Goal: Information Seeking & Learning: Learn about a topic

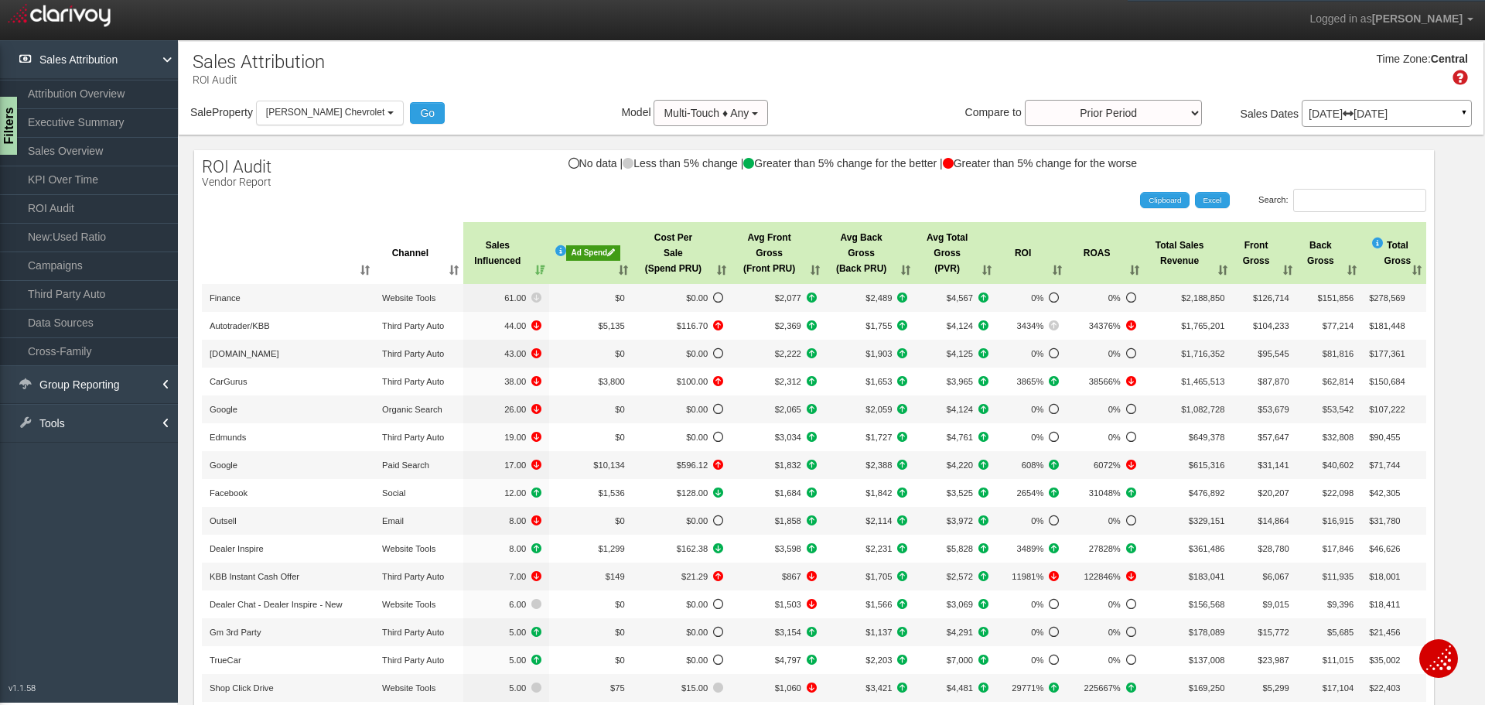
click at [1400, 121] on div "[DATE] [DATE] ▼" at bounding box center [1387, 113] width 170 height 27
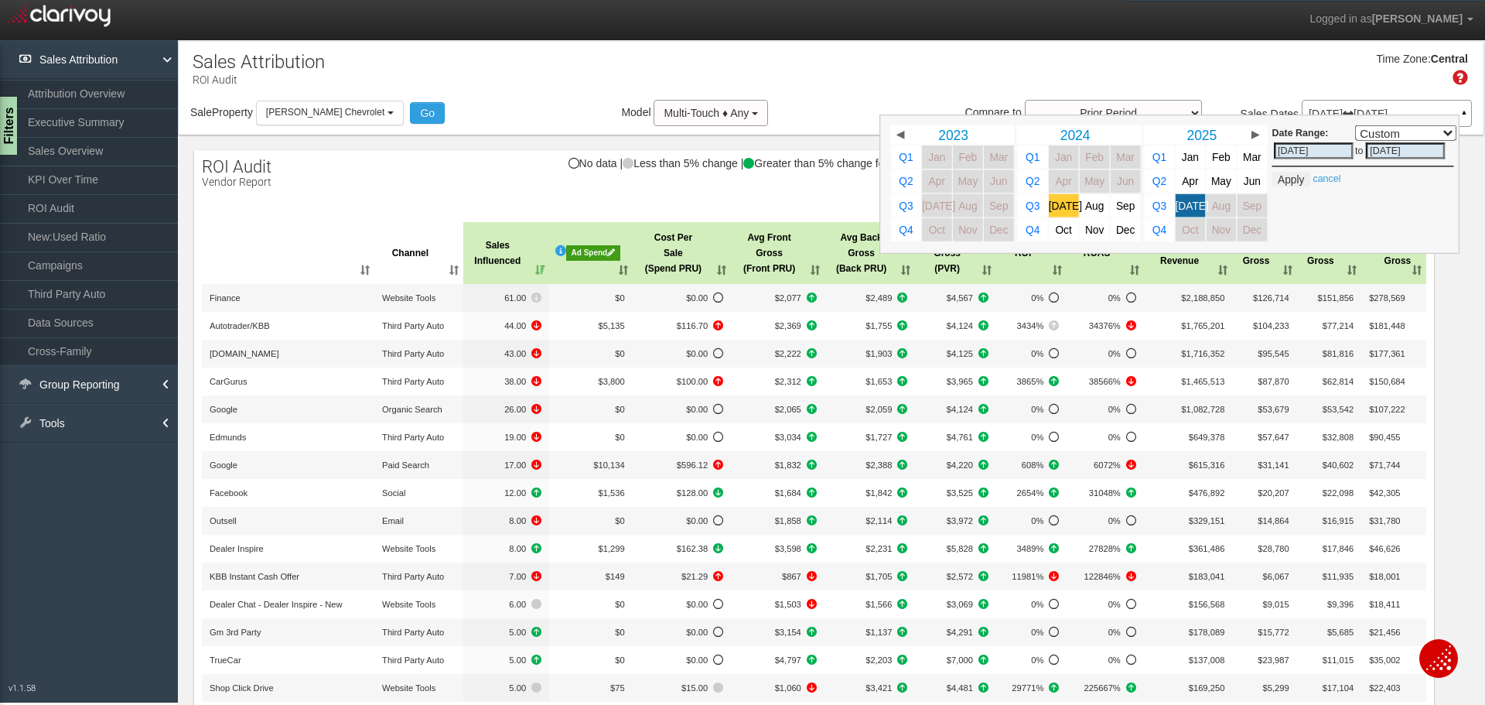
click at [1056, 208] on span "[DATE]" at bounding box center [1065, 206] width 33 height 12
select select ","
type input "[DATE]"
click at [1179, 205] on span "[DATE]" at bounding box center [1192, 206] width 33 height 12
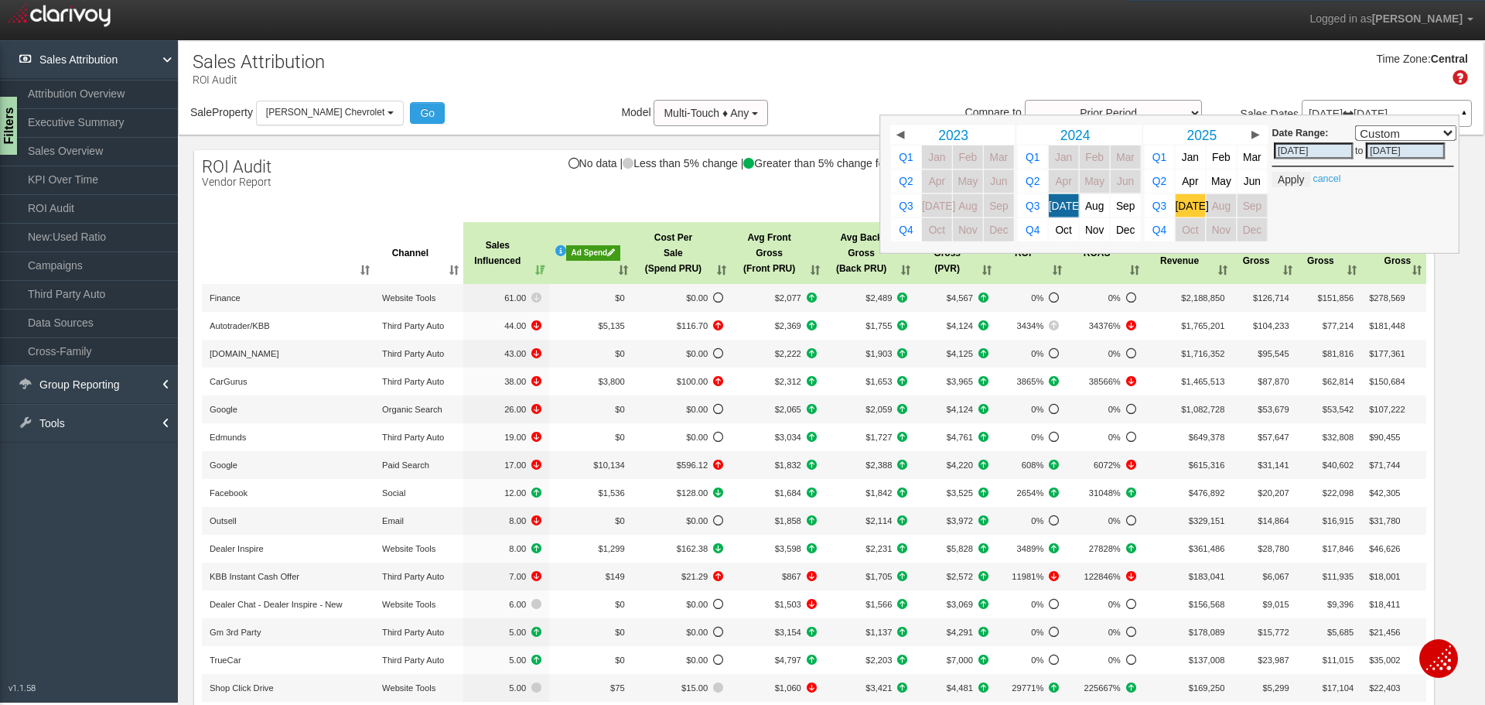
select select ","
type input "[DATE]"
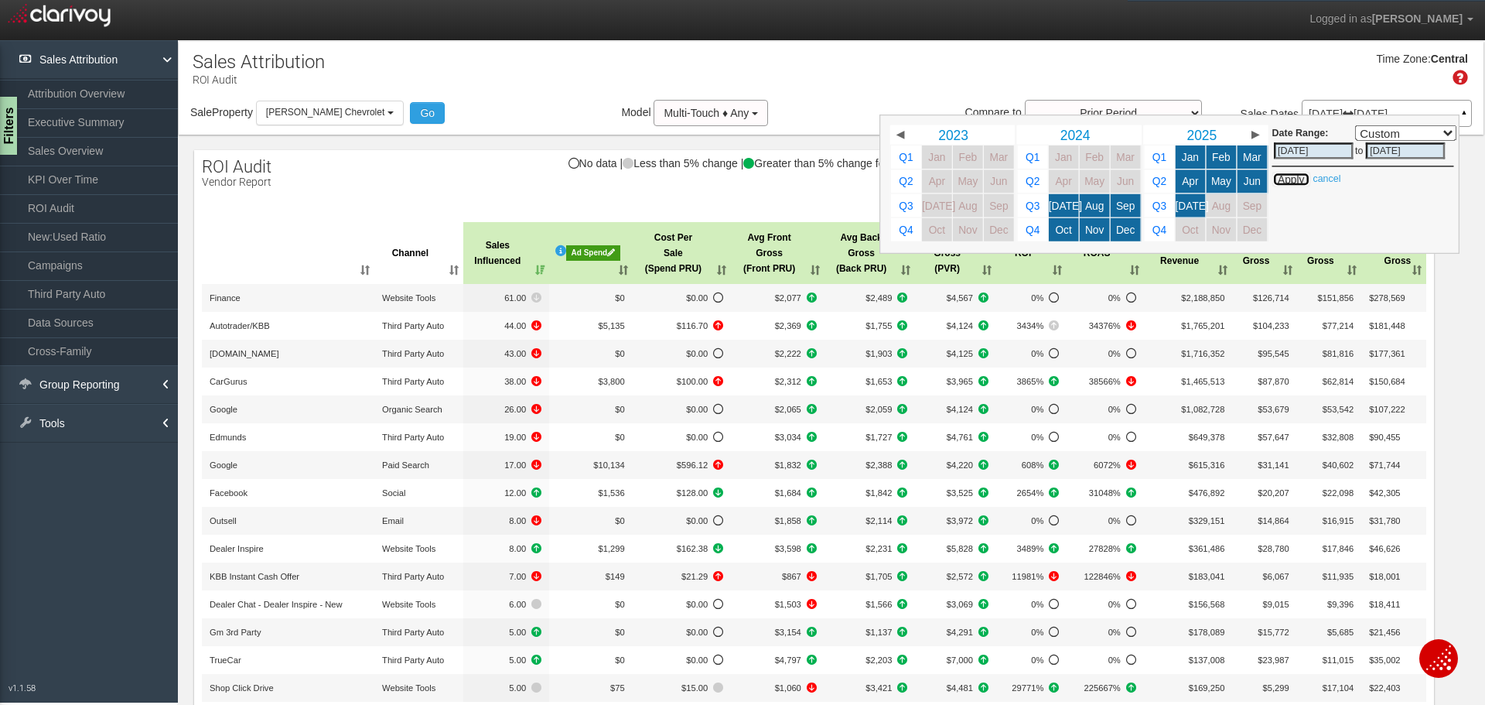
click at [1277, 179] on button "Apply" at bounding box center [1292, 179] width 38 height 15
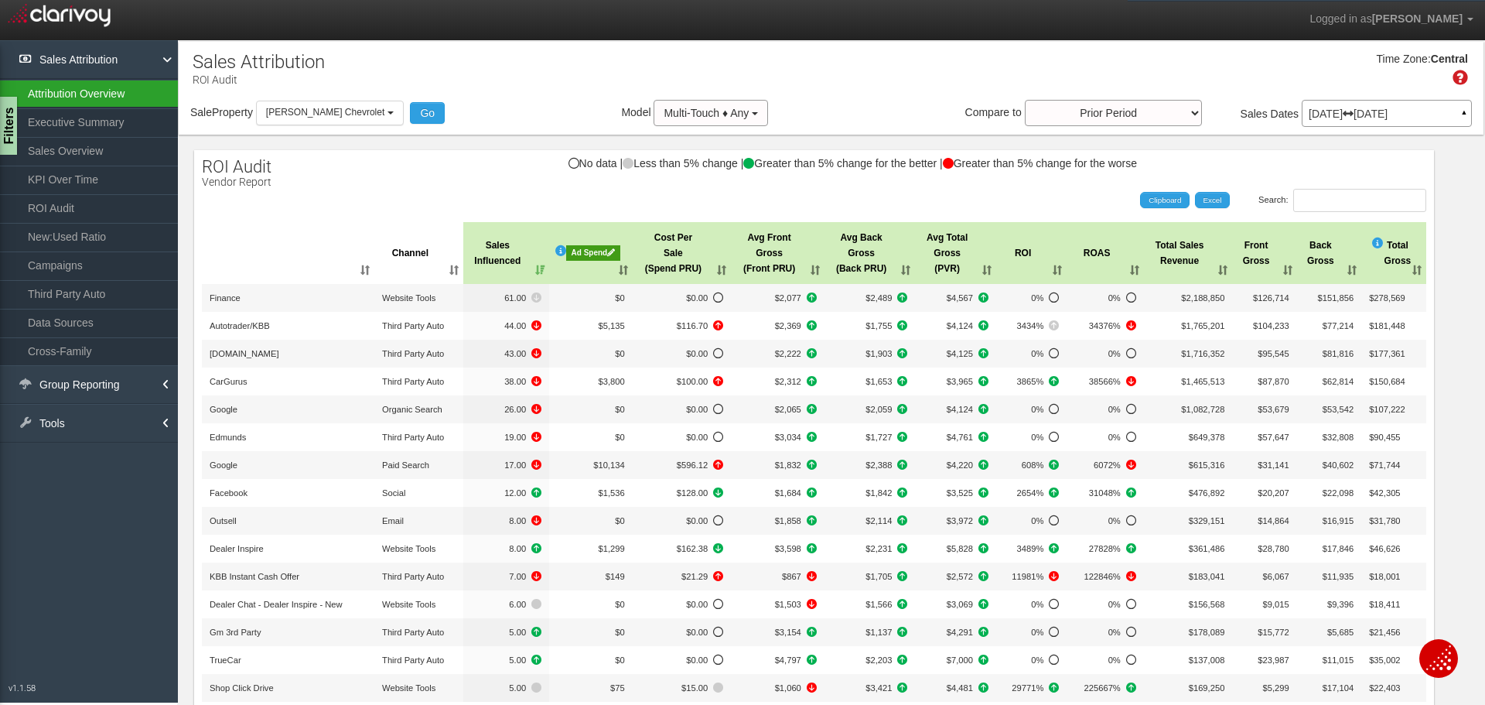
click at [101, 93] on link "Attribution Overview" at bounding box center [89, 94] width 178 height 28
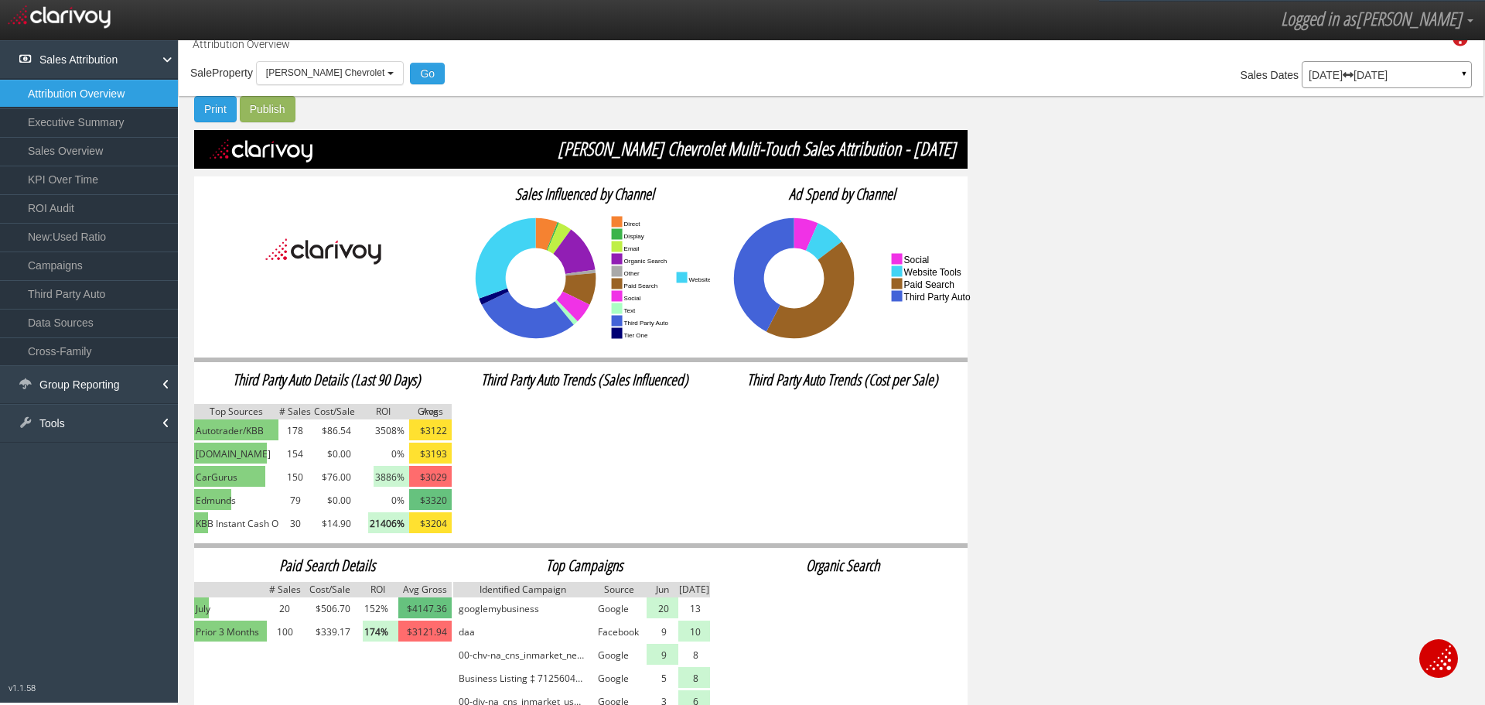
scroll to position [60, 0]
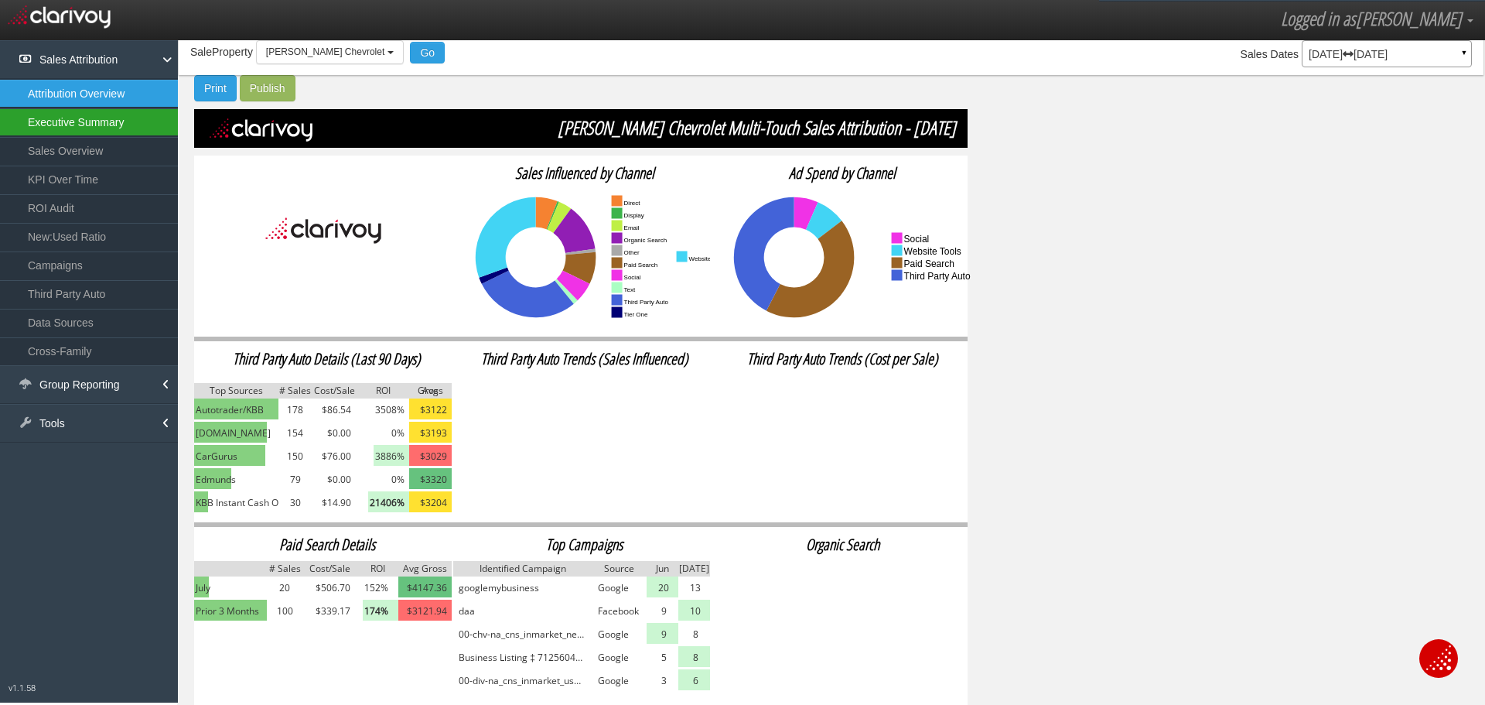
click at [89, 123] on link "Executive Summary" at bounding box center [89, 122] width 178 height 28
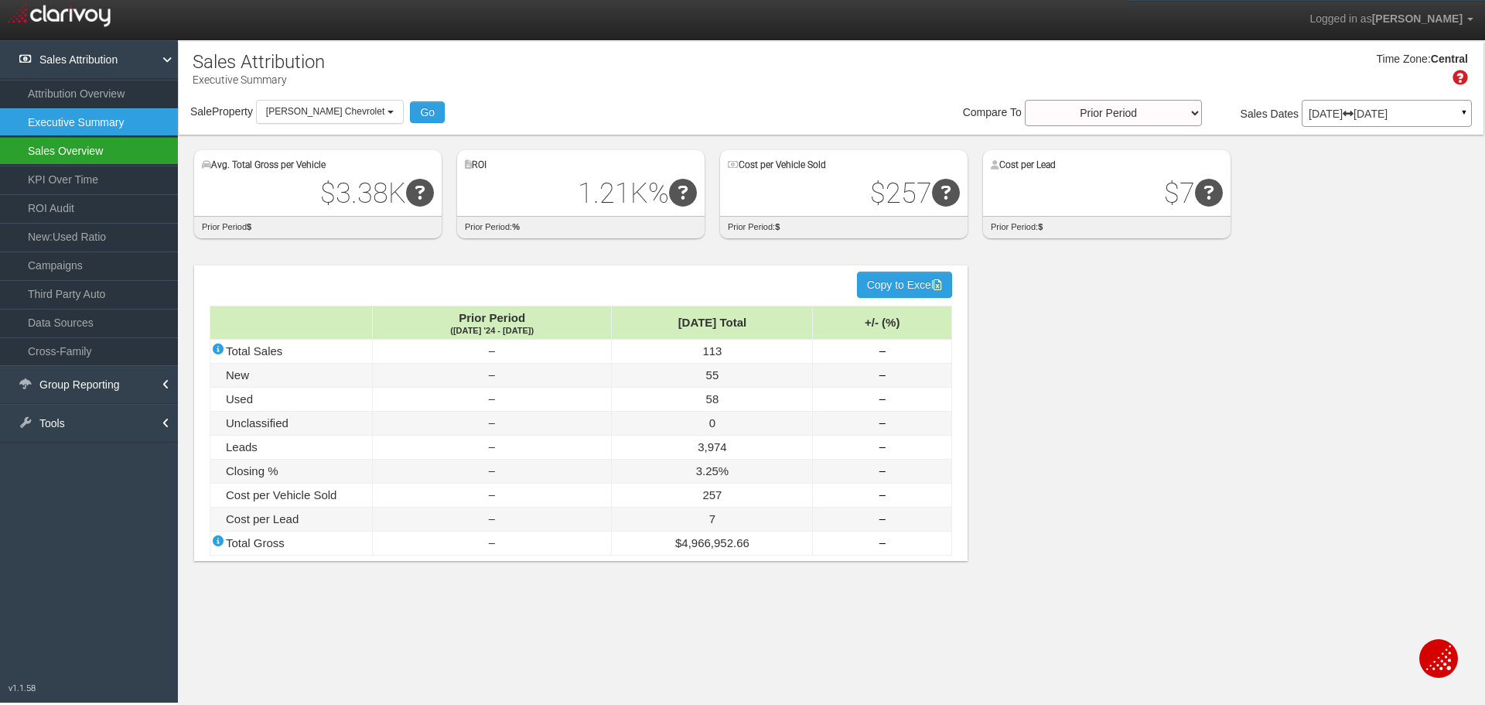
click at [84, 139] on link "Sales Overview" at bounding box center [89, 151] width 178 height 28
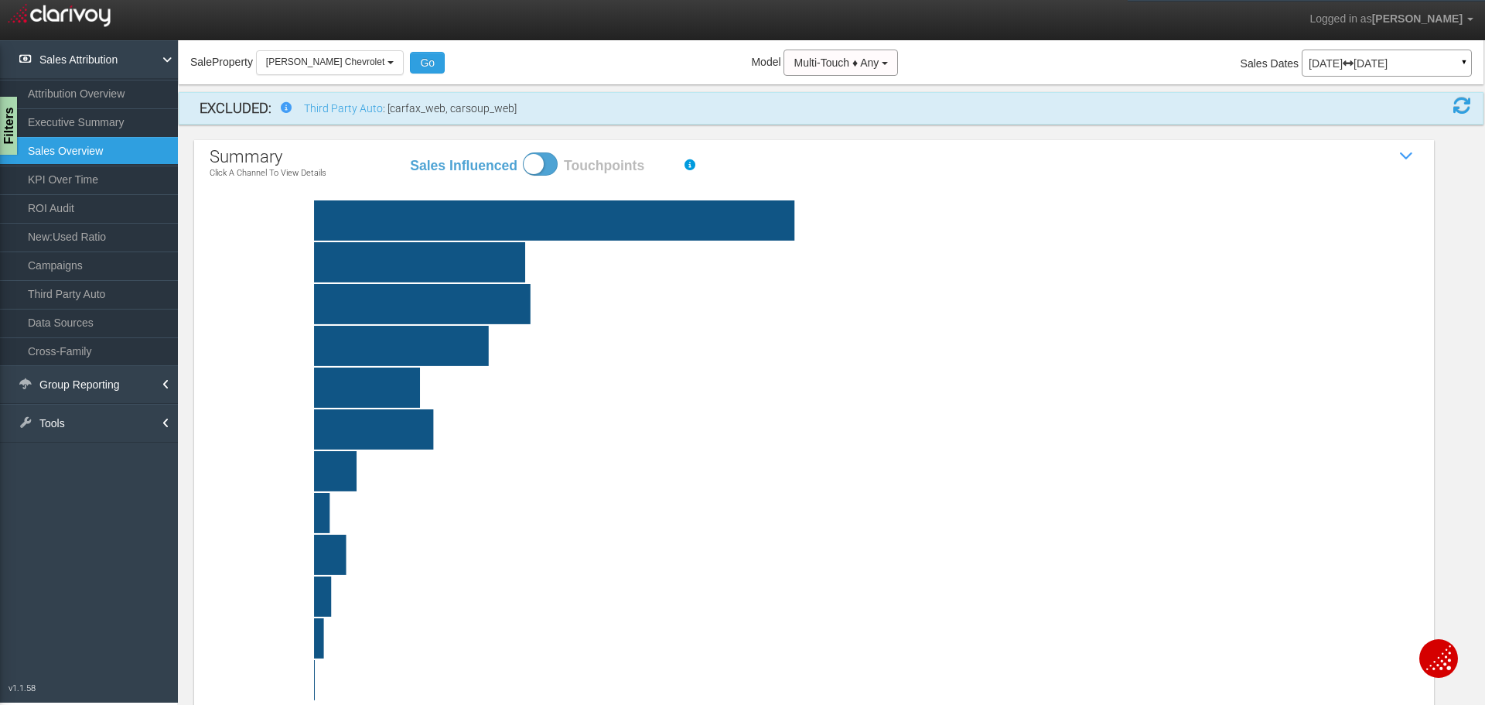
scroll to position [77, 0]
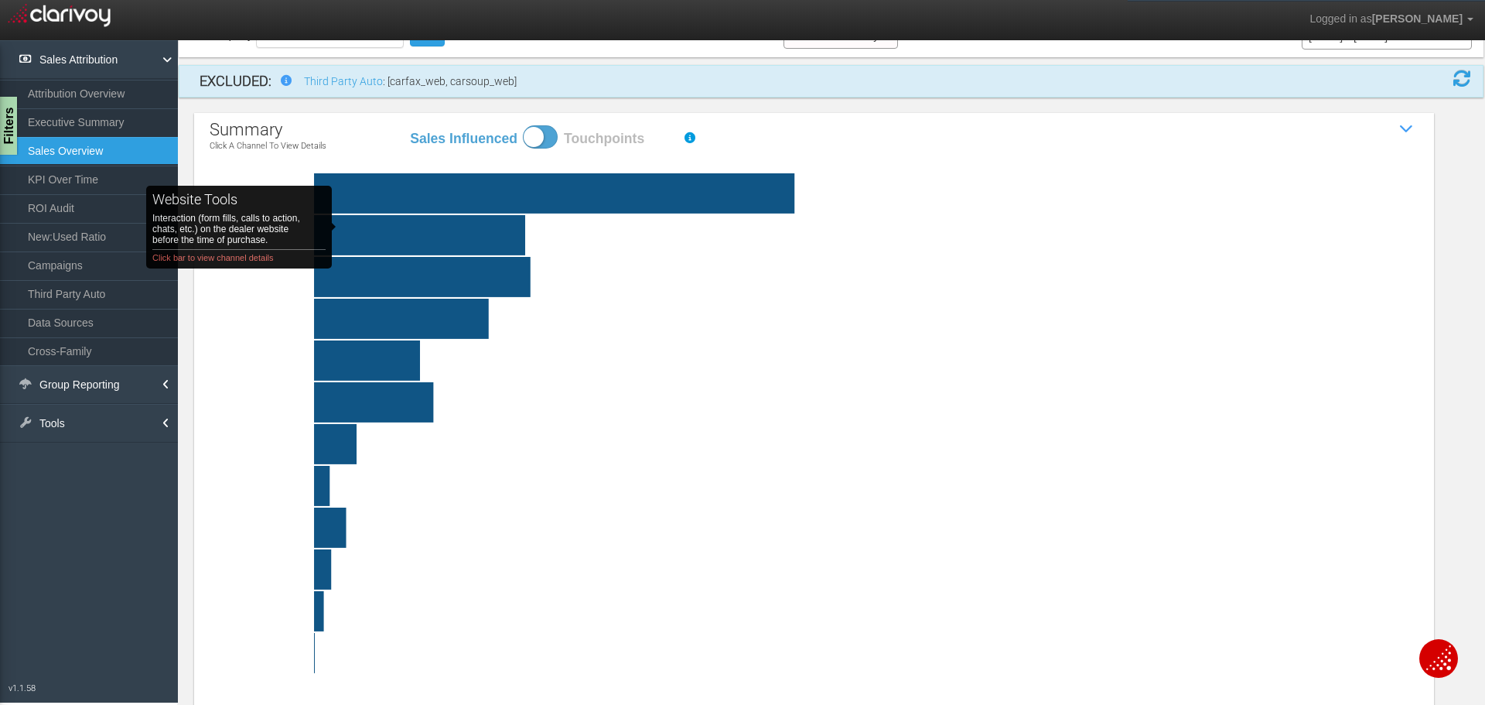
click rect "website tools Interaction (form fills, calls to action, chats, etc.) on the dea…"
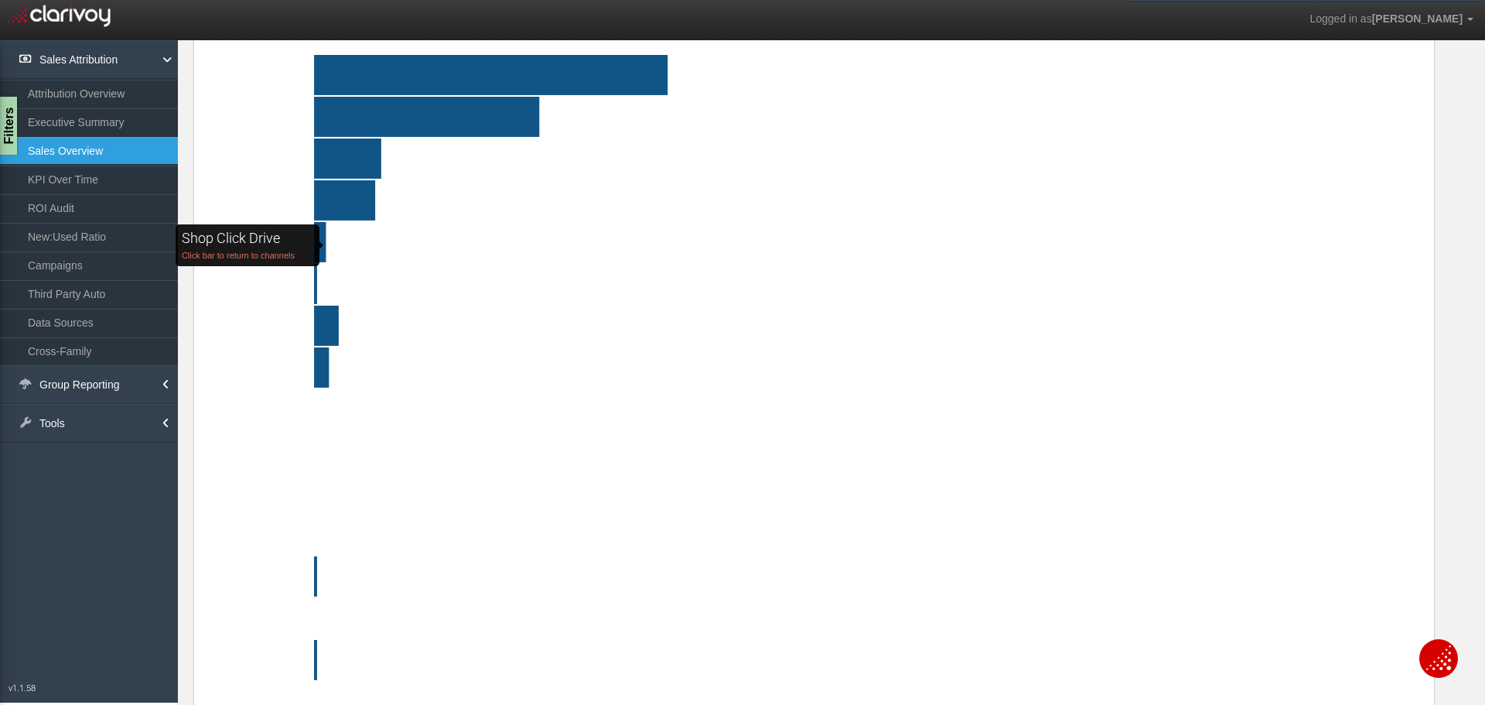
scroll to position [118, 0]
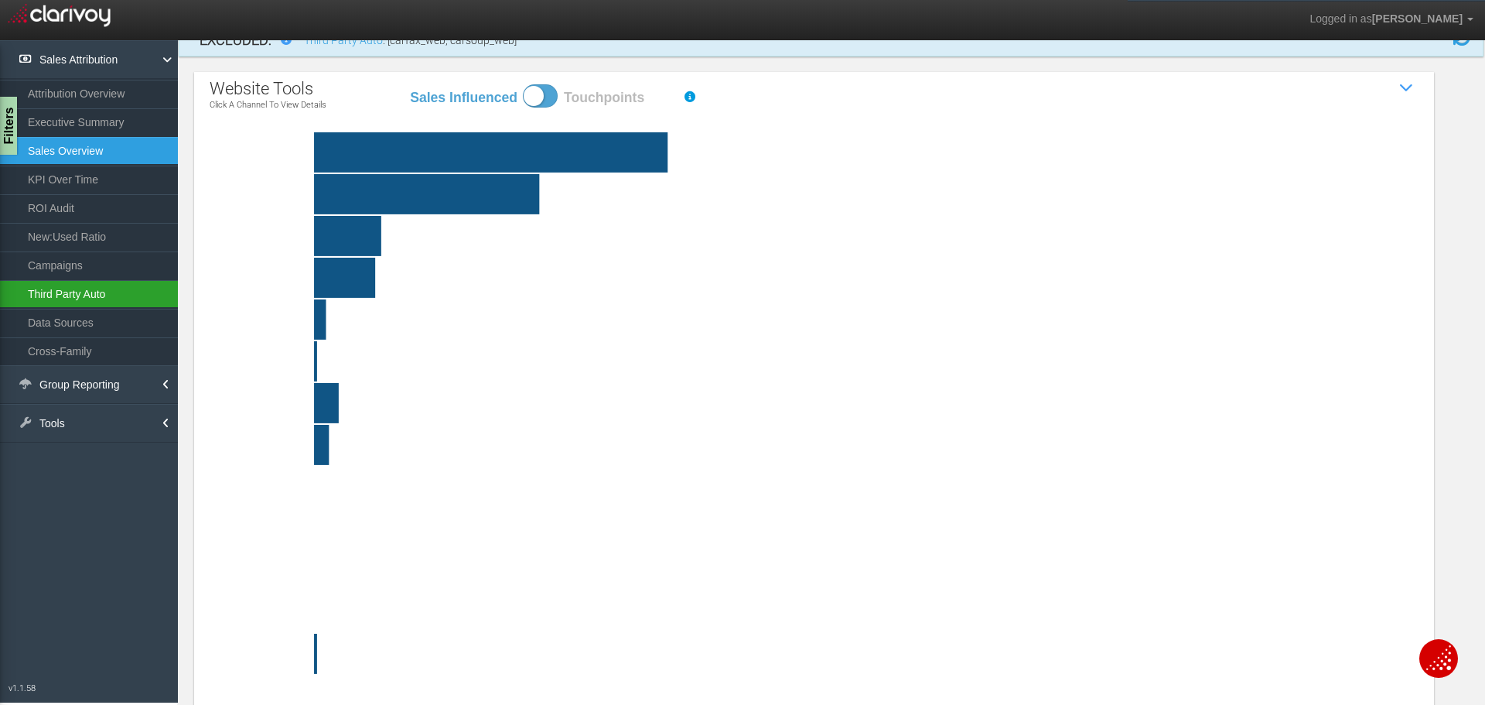
click at [121, 294] on link "Third Party Auto" at bounding box center [89, 294] width 178 height 28
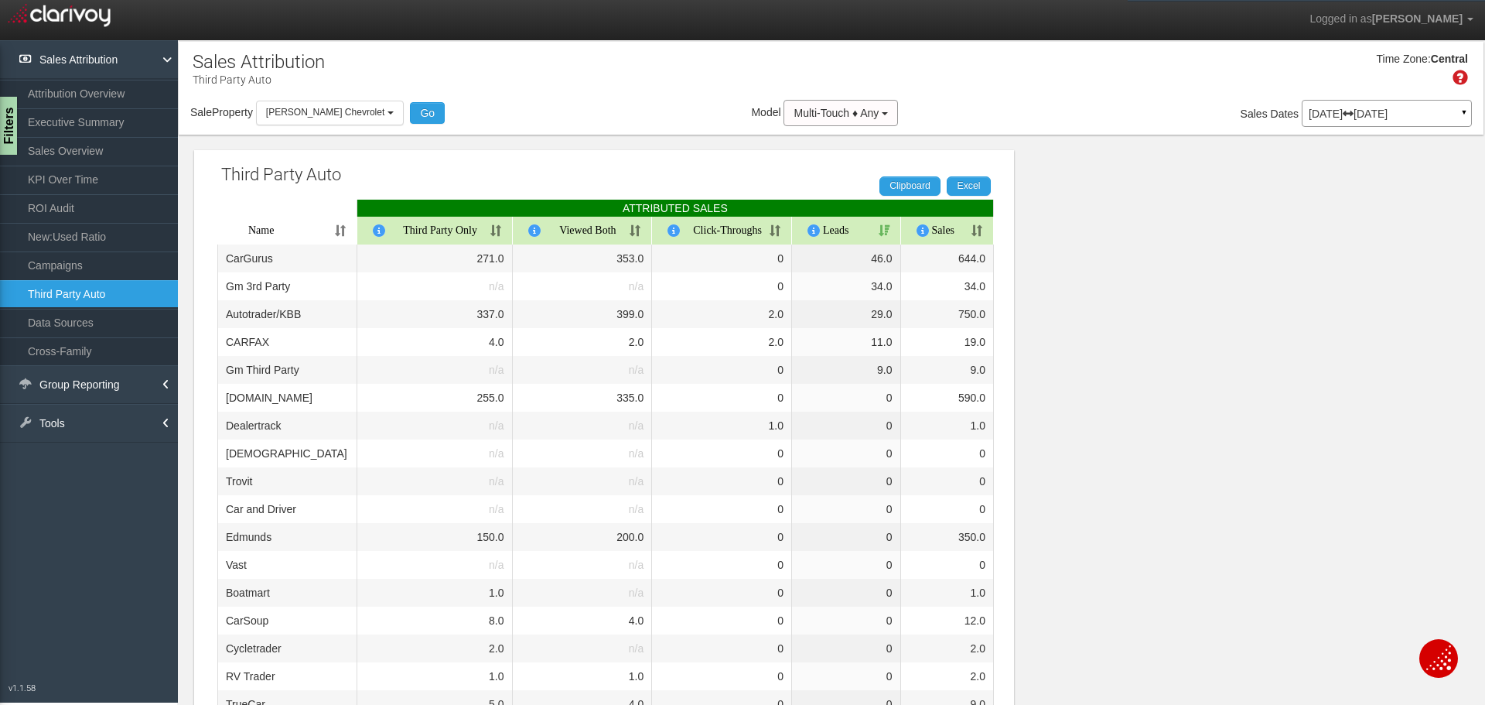
click at [639, 231] on th "Viewed Both" at bounding box center [583, 231] width 140 height 28
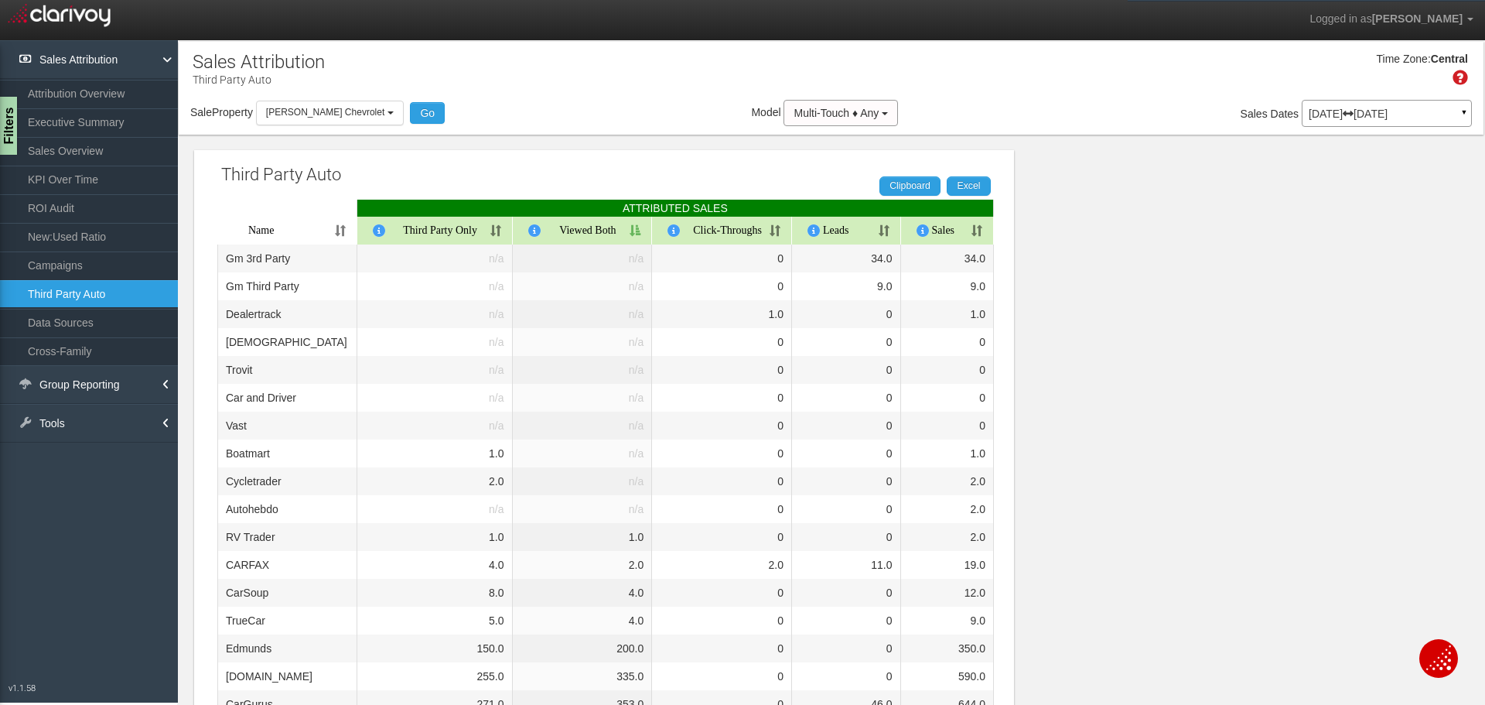
click at [639, 231] on th "Viewed Both" at bounding box center [583, 231] width 140 height 28
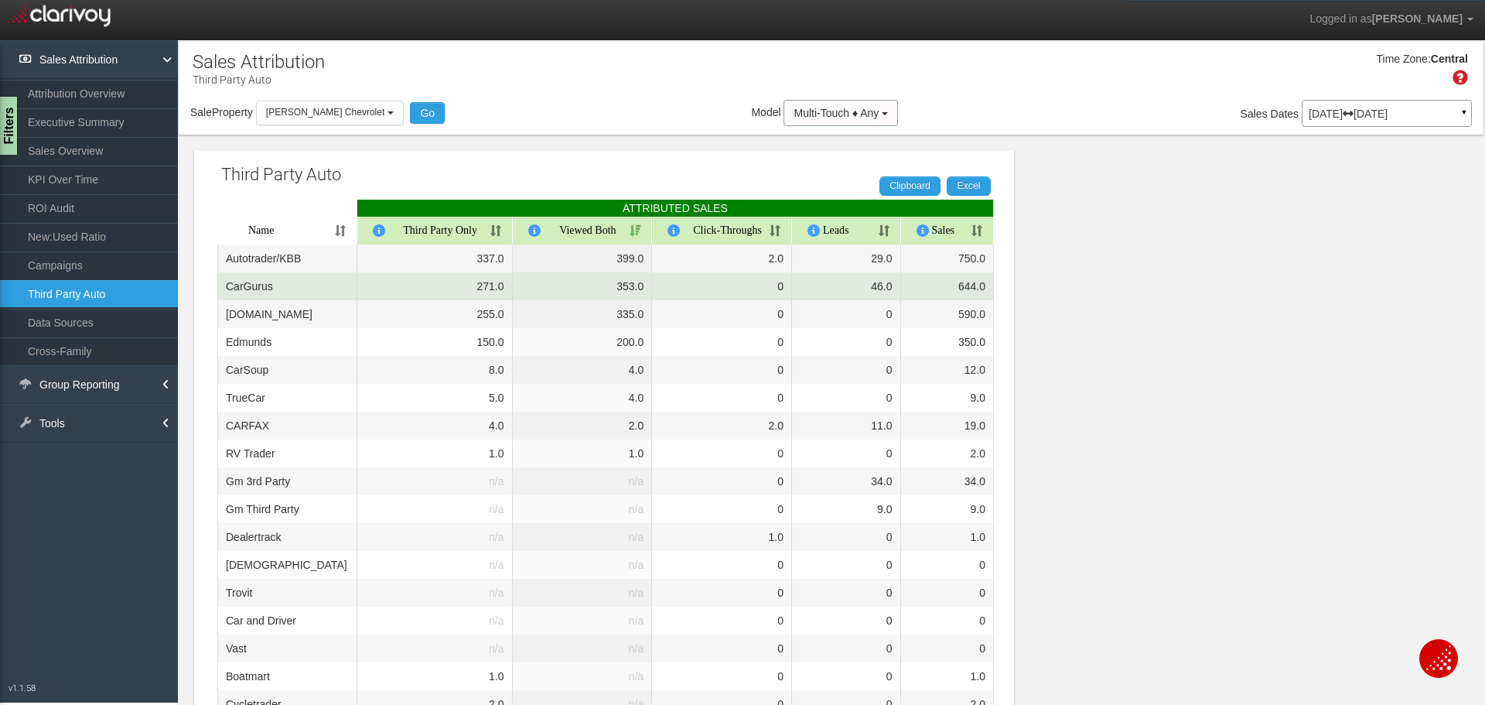
scroll to position [77, 0]
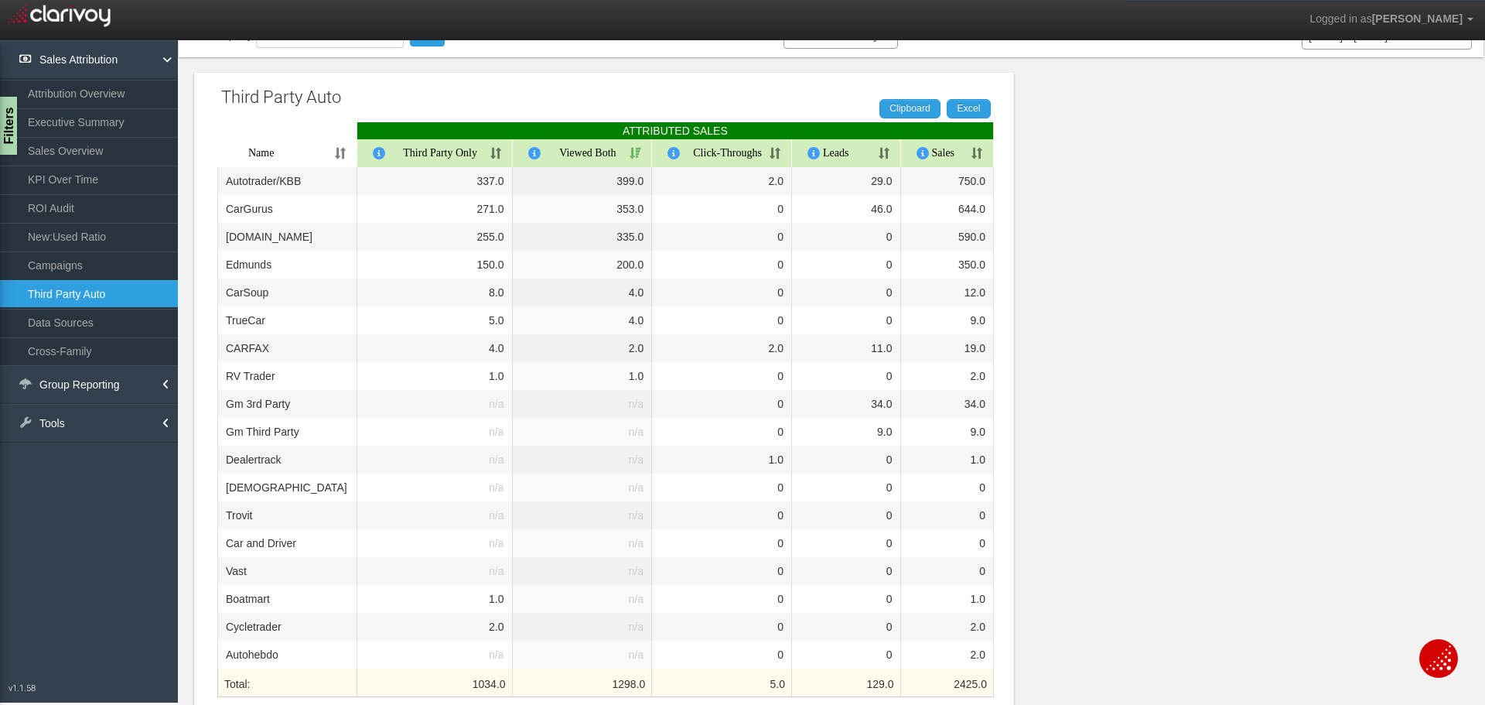
click at [986, 156] on th "Sales" at bounding box center [948, 153] width 94 height 28
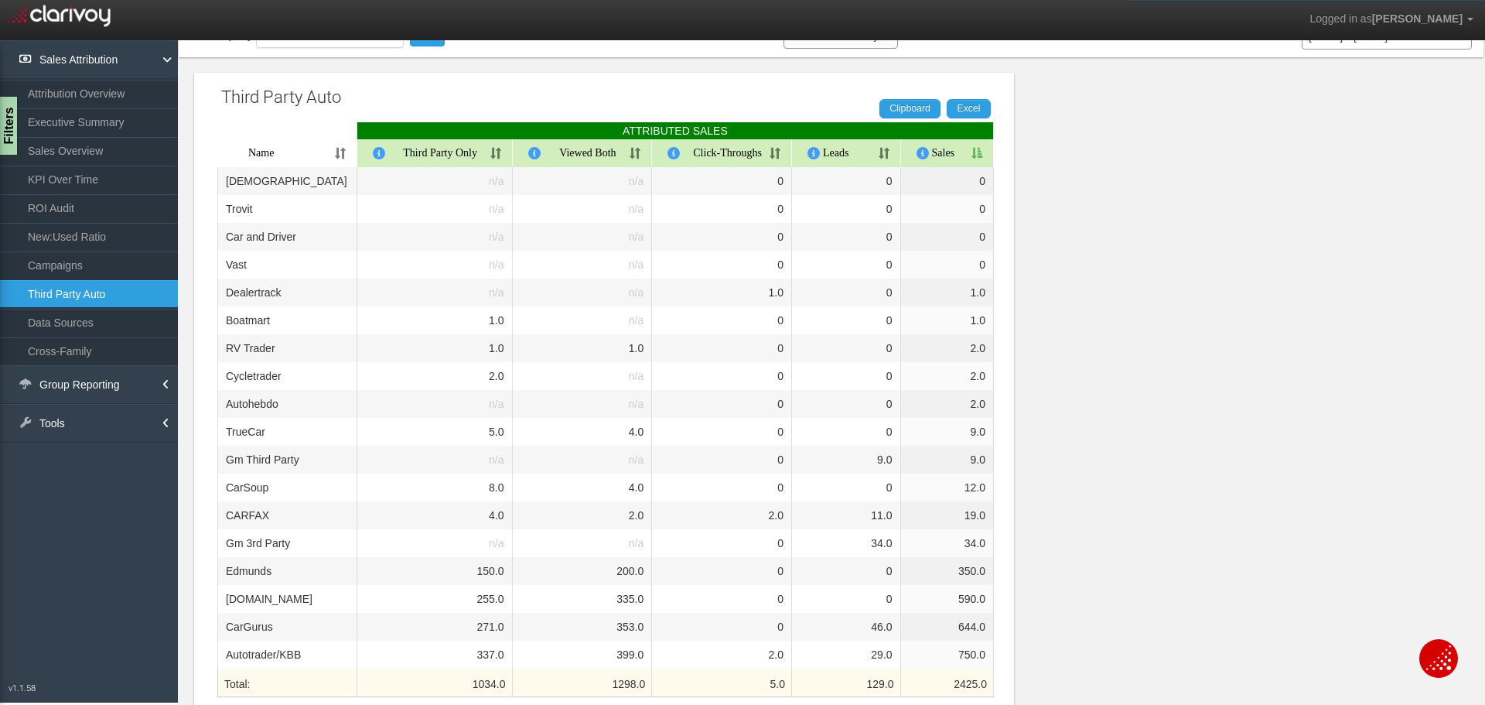
click at [986, 156] on th "Sales" at bounding box center [948, 153] width 94 height 28
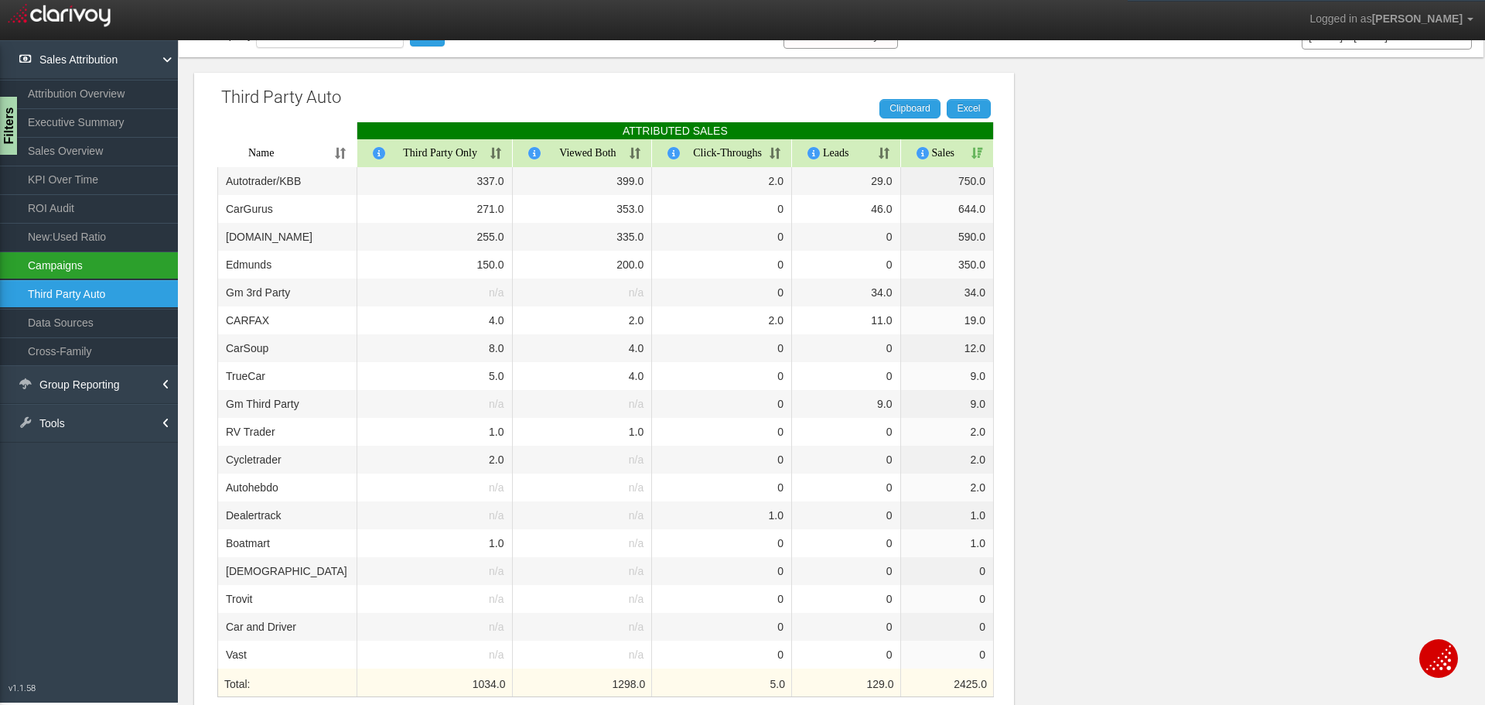
click at [81, 274] on link "Campaigns" at bounding box center [89, 265] width 178 height 28
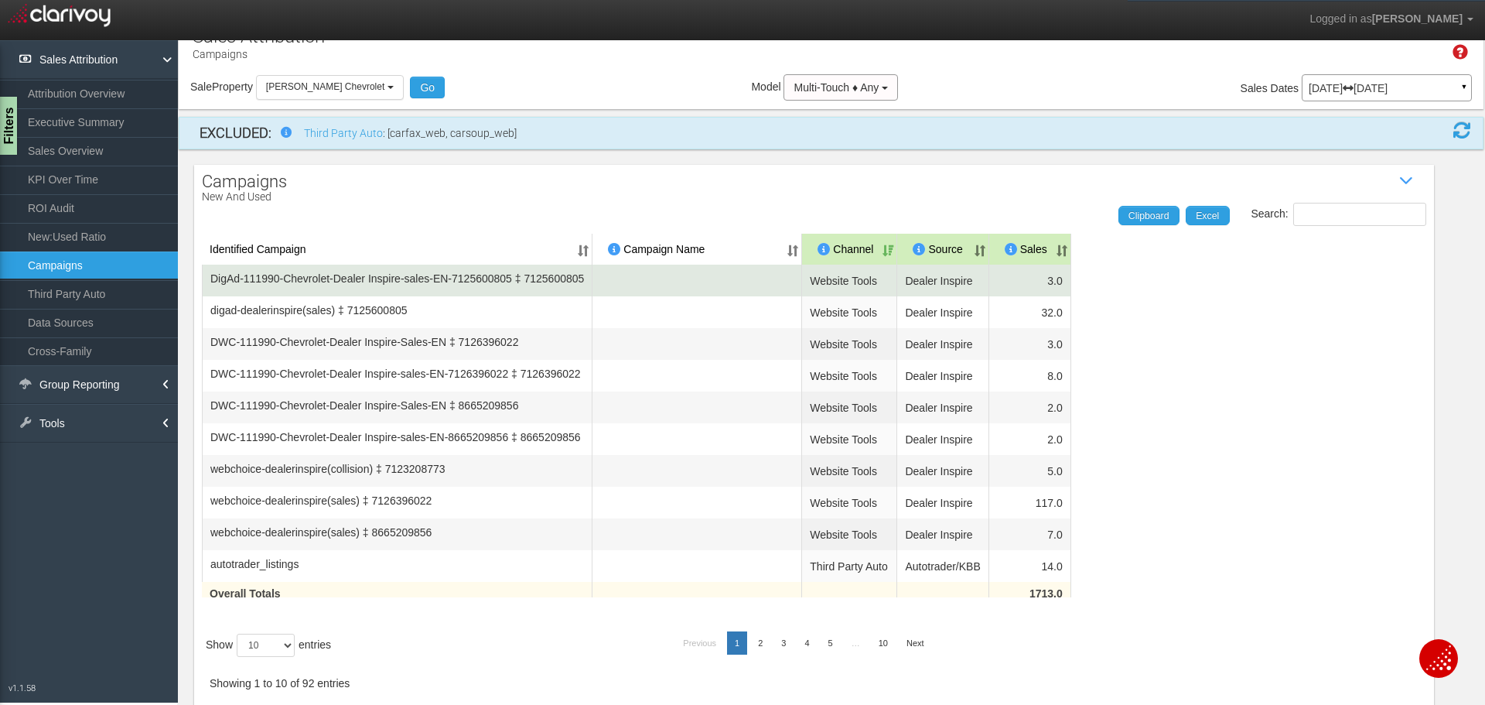
scroll to position [39, 0]
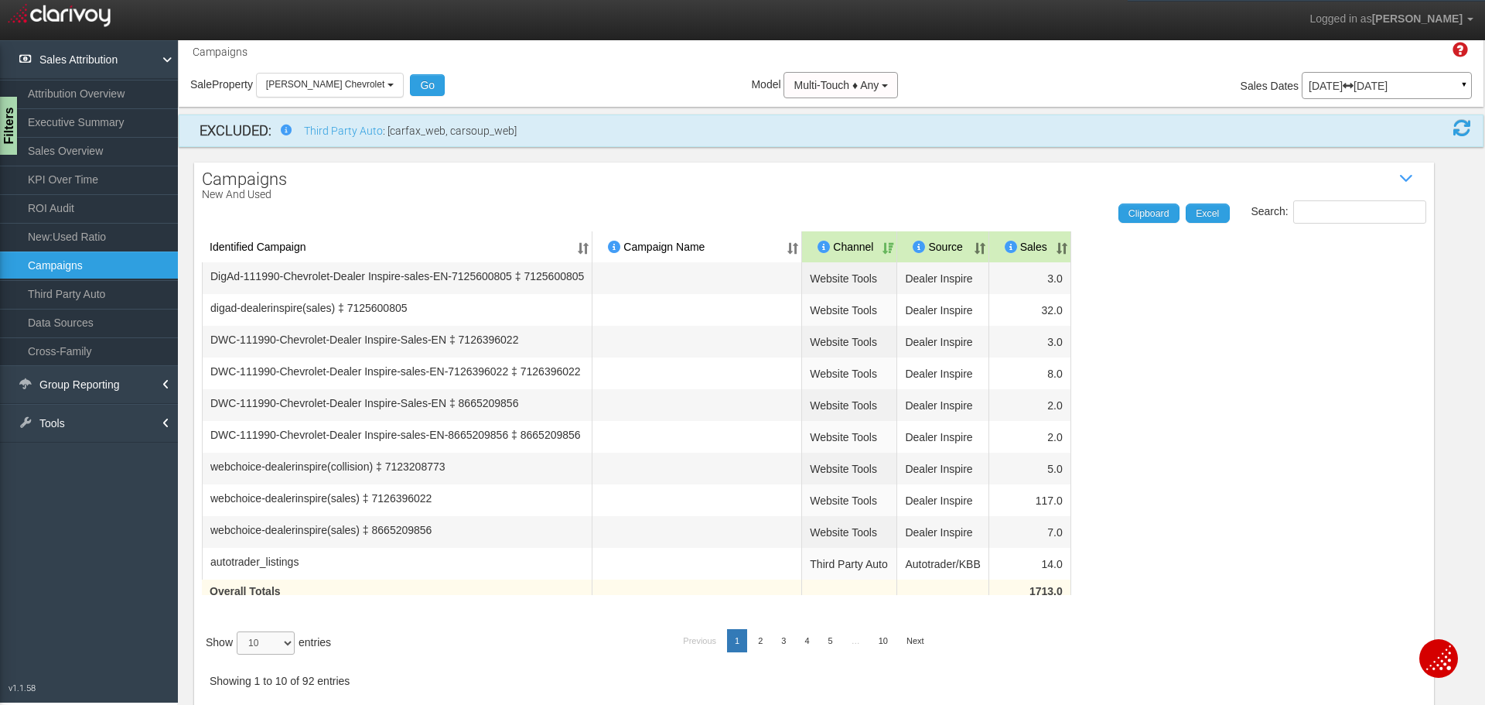
click at [287, 644] on select "10 25 50 100" at bounding box center [266, 642] width 58 height 23
select select "100"
click at [239, 655] on select "10 25 50 100" at bounding box center [266, 642] width 58 height 23
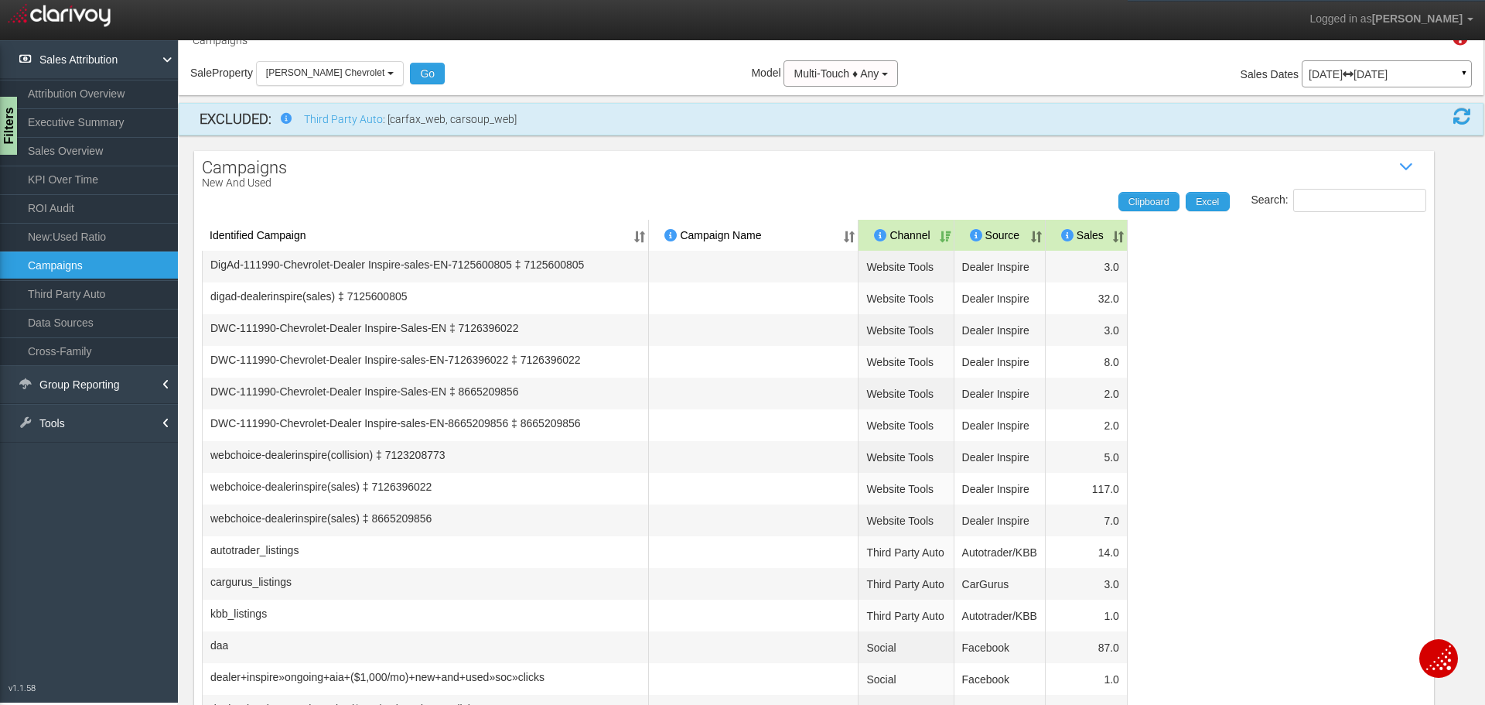
click at [1128, 241] on th "Sales" at bounding box center [1087, 235] width 82 height 31
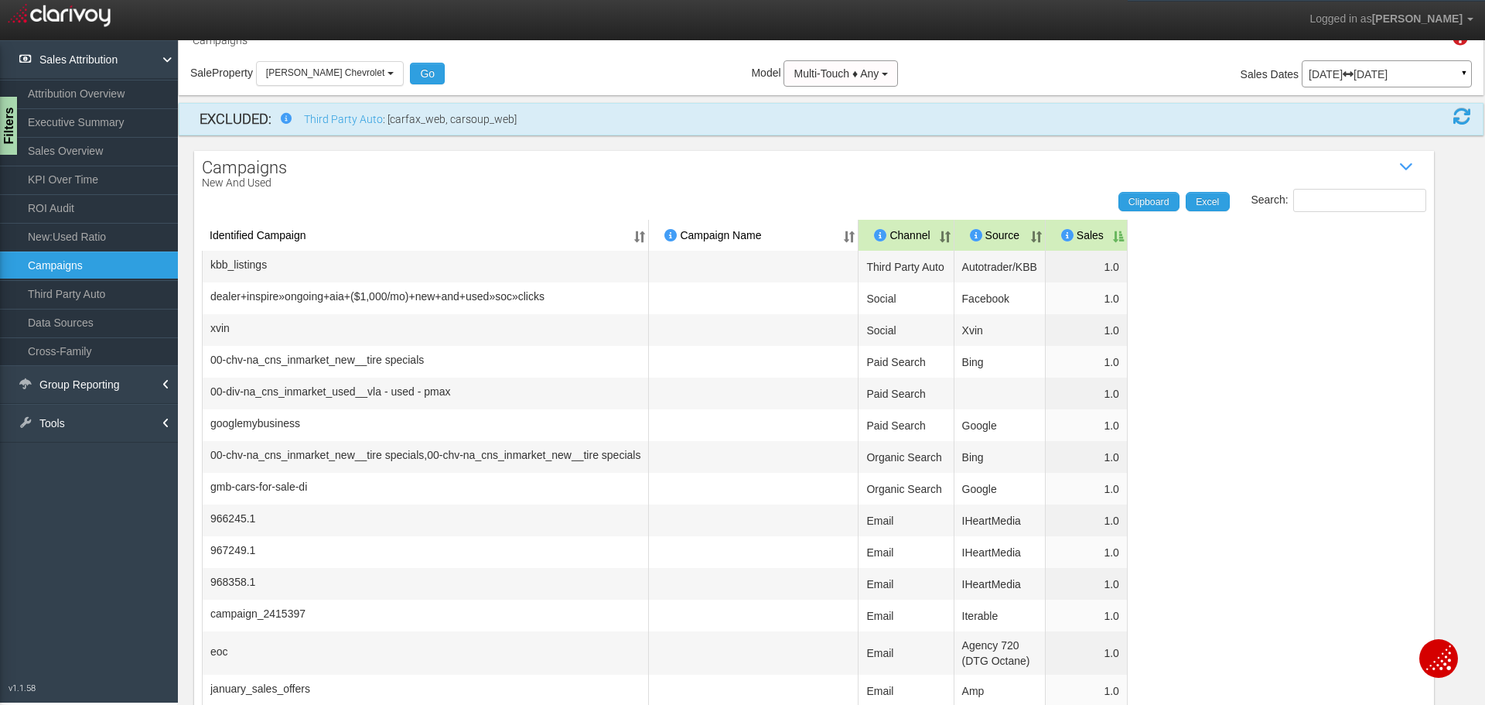
click at [1128, 241] on th "Sales" at bounding box center [1087, 235] width 82 height 31
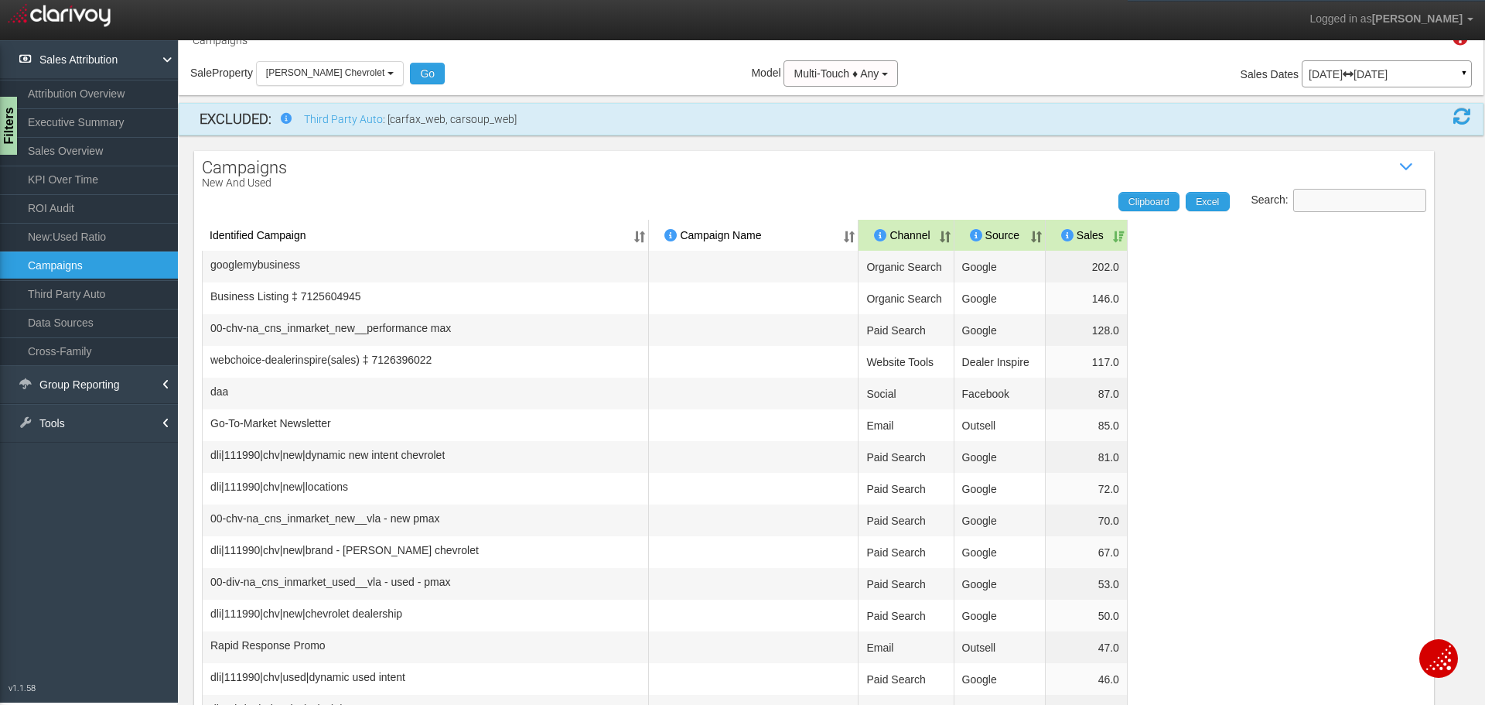
click at [1294, 206] on input "Search:" at bounding box center [1360, 200] width 133 height 23
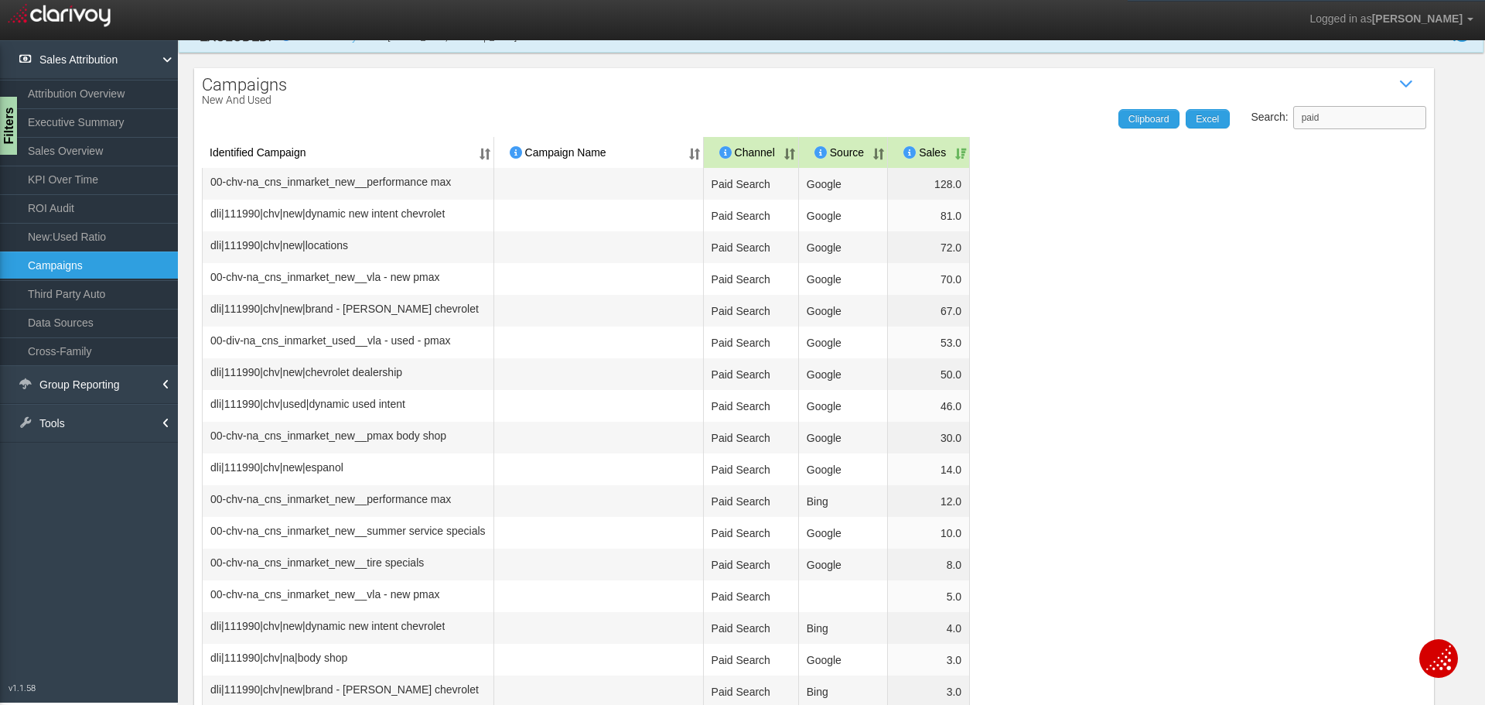
scroll to position [117, 0]
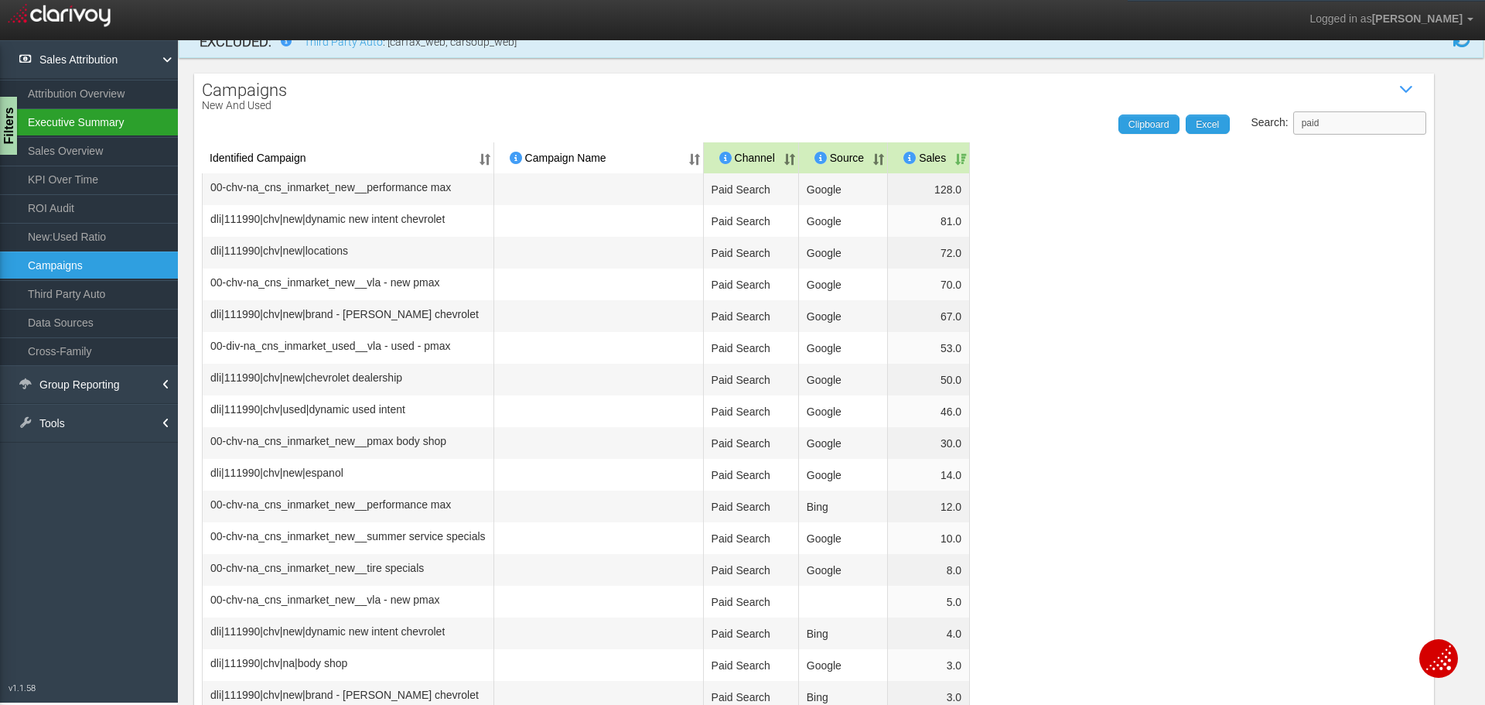
type input "paid"
click at [94, 122] on link "Executive Summary" at bounding box center [89, 122] width 178 height 28
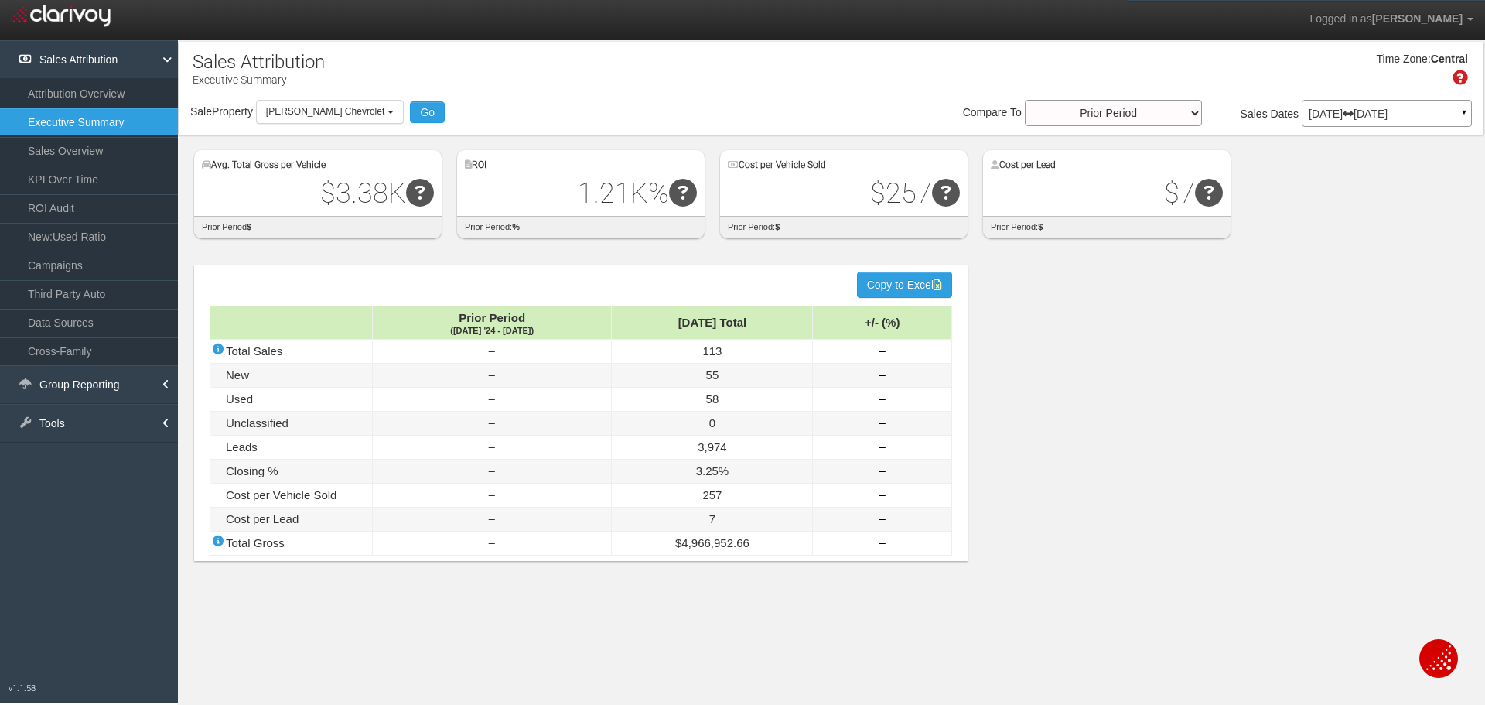
click at [1407, 118] on p "[DATE] [DATE]" at bounding box center [1387, 113] width 156 height 11
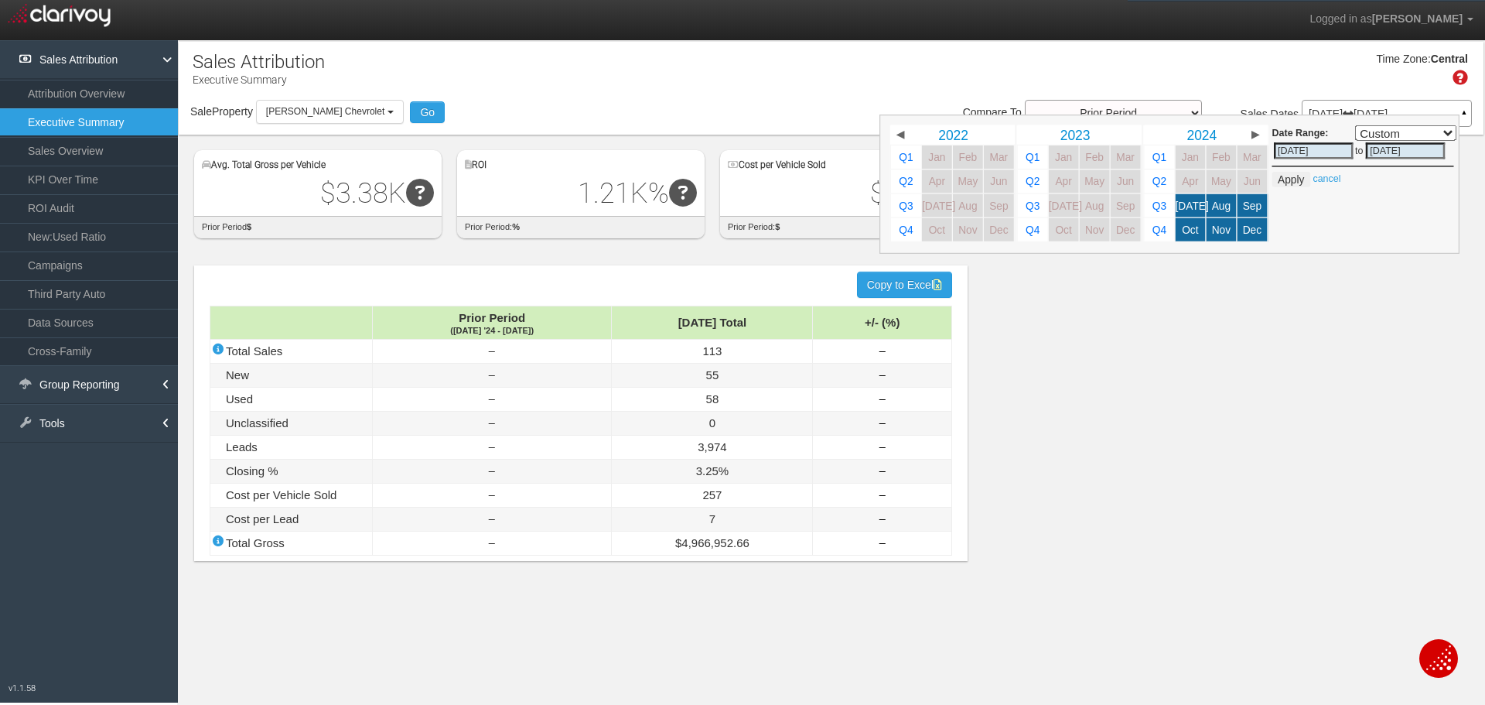
click at [1256, 132] on span "▶" at bounding box center [1256, 134] width 8 height 11
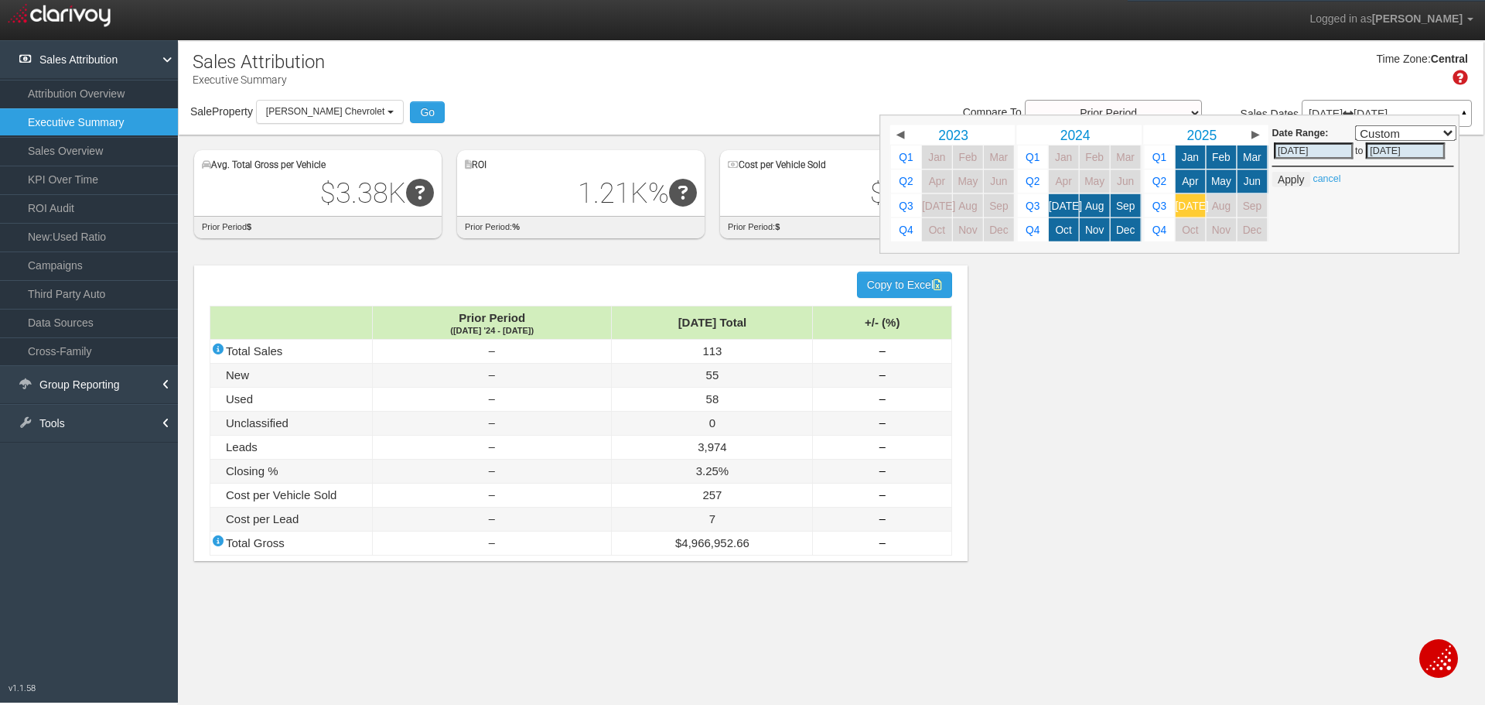
click at [1204, 208] on link "[DATE]" at bounding box center [1191, 205] width 30 height 23
select select ","
type input "[DATE]"
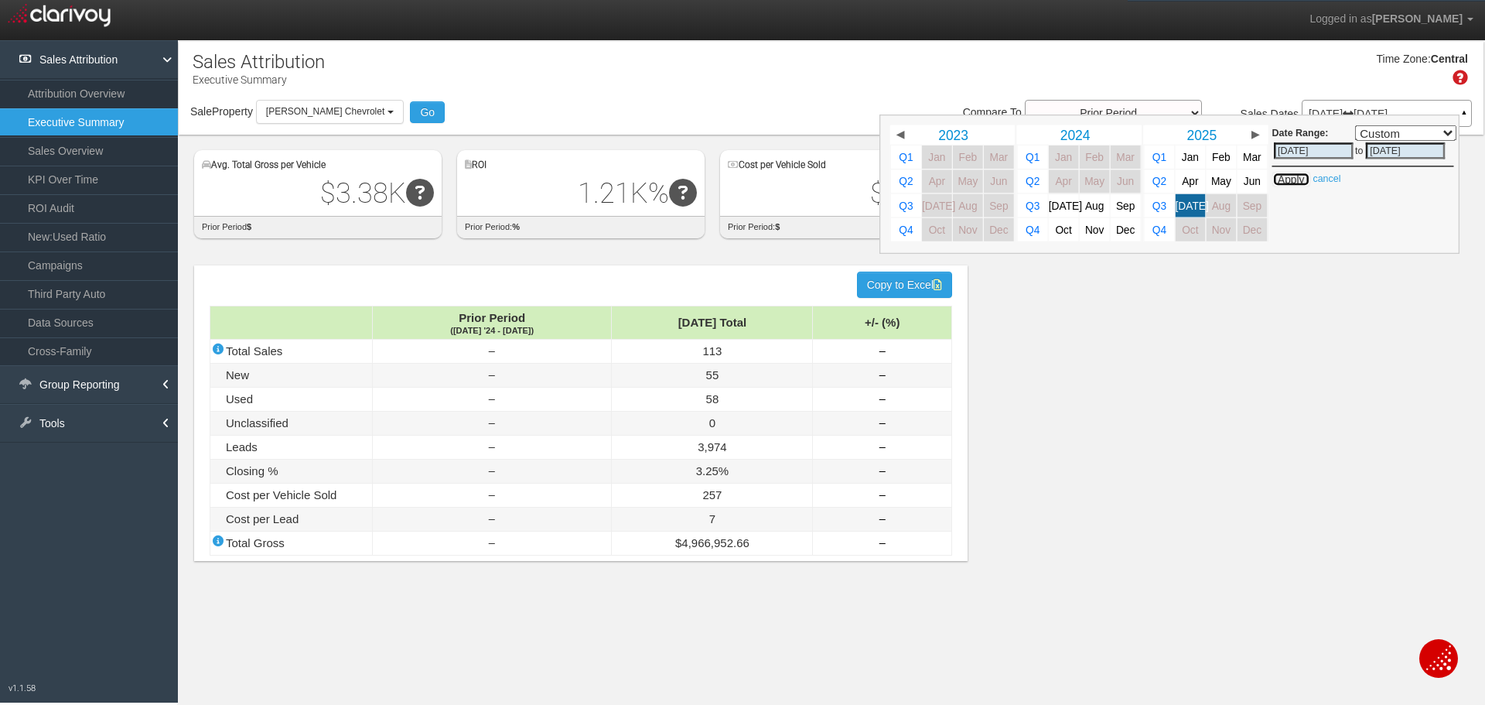
click at [1290, 180] on button "Apply" at bounding box center [1292, 179] width 38 height 15
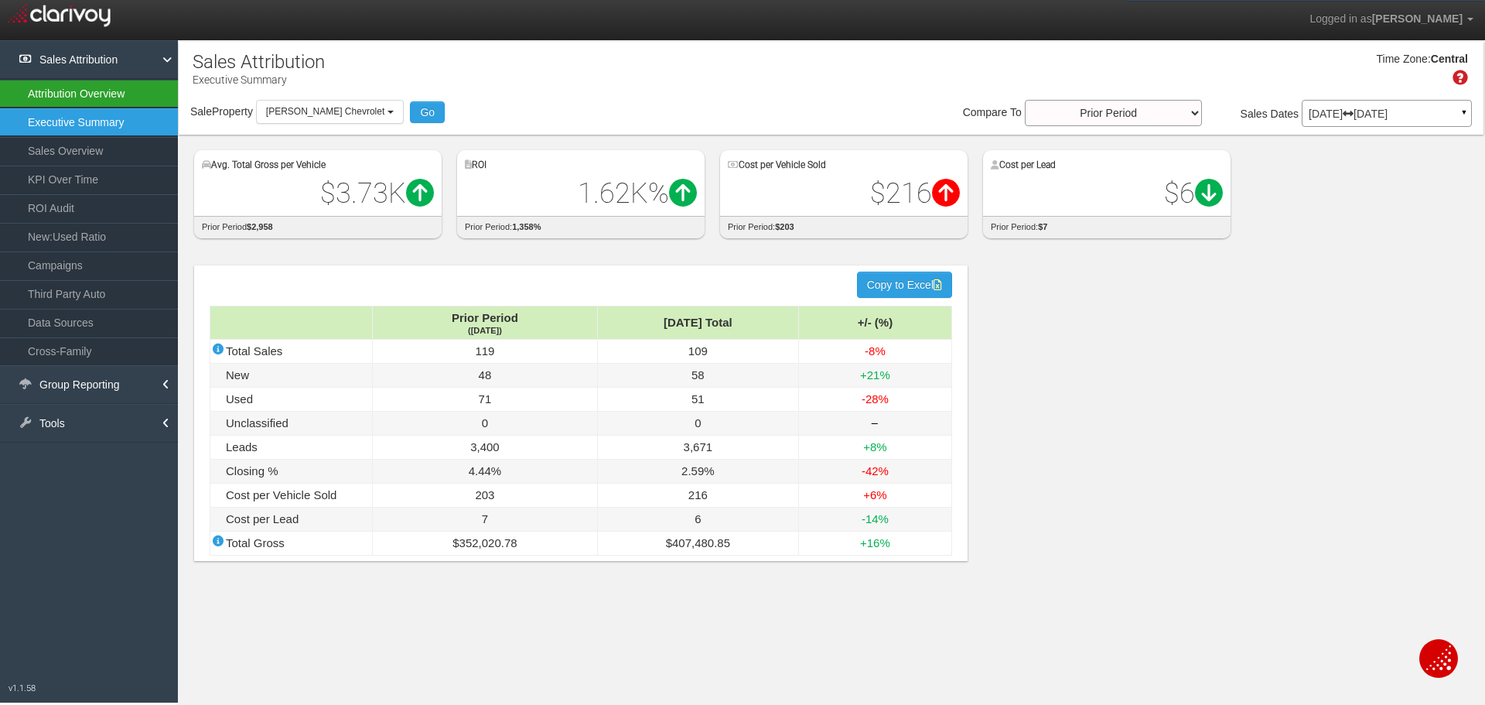
click at [89, 98] on link "Attribution Overview" at bounding box center [89, 94] width 178 height 28
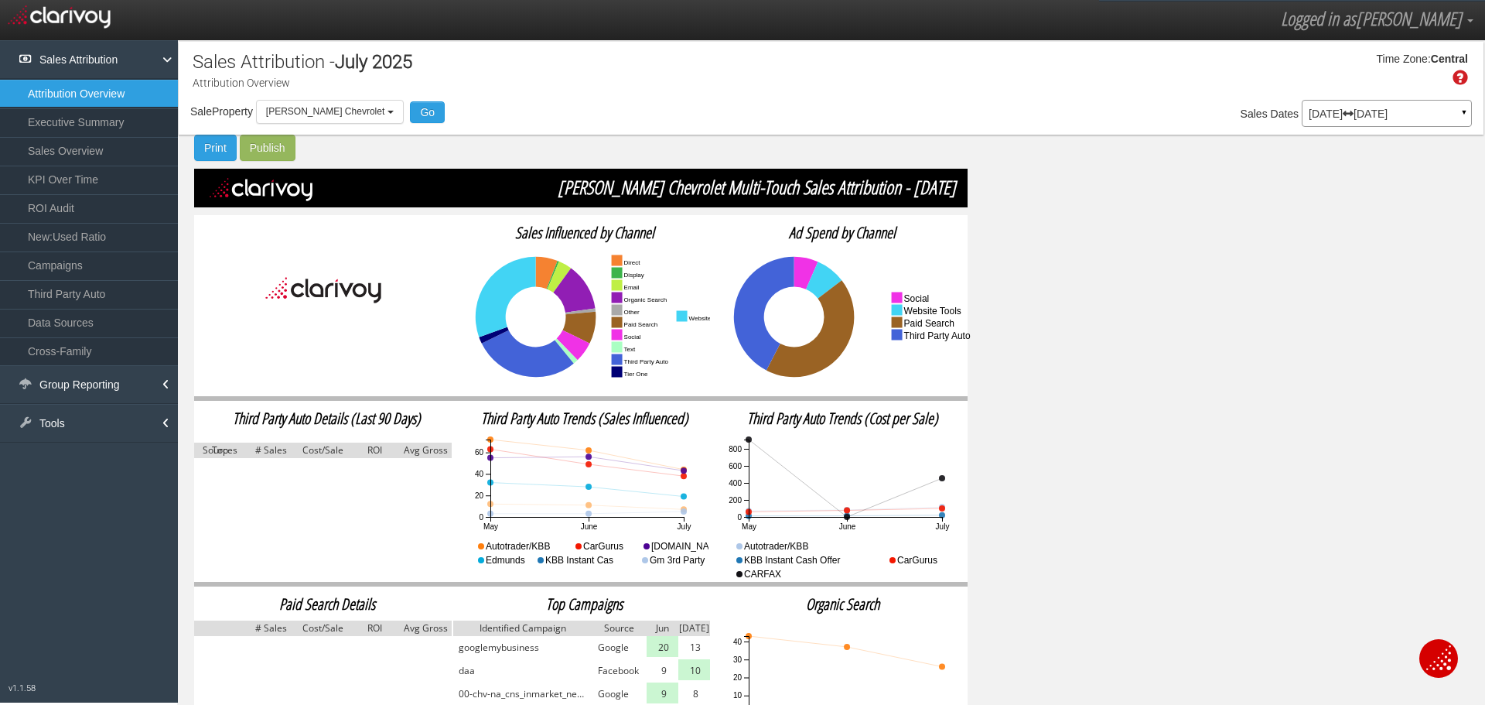
click at [87, 151] on link "Sales Overview" at bounding box center [89, 151] width 178 height 28
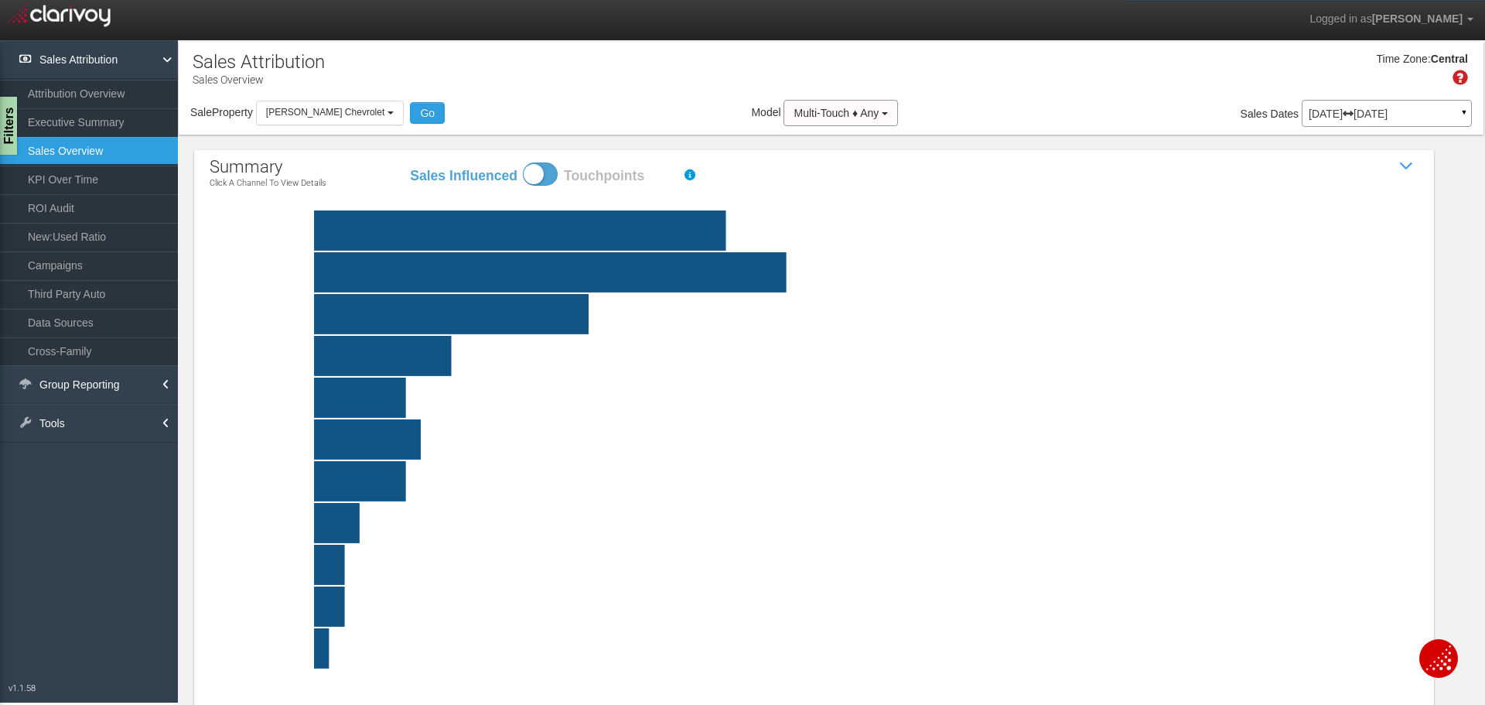
scroll to position [63, 0]
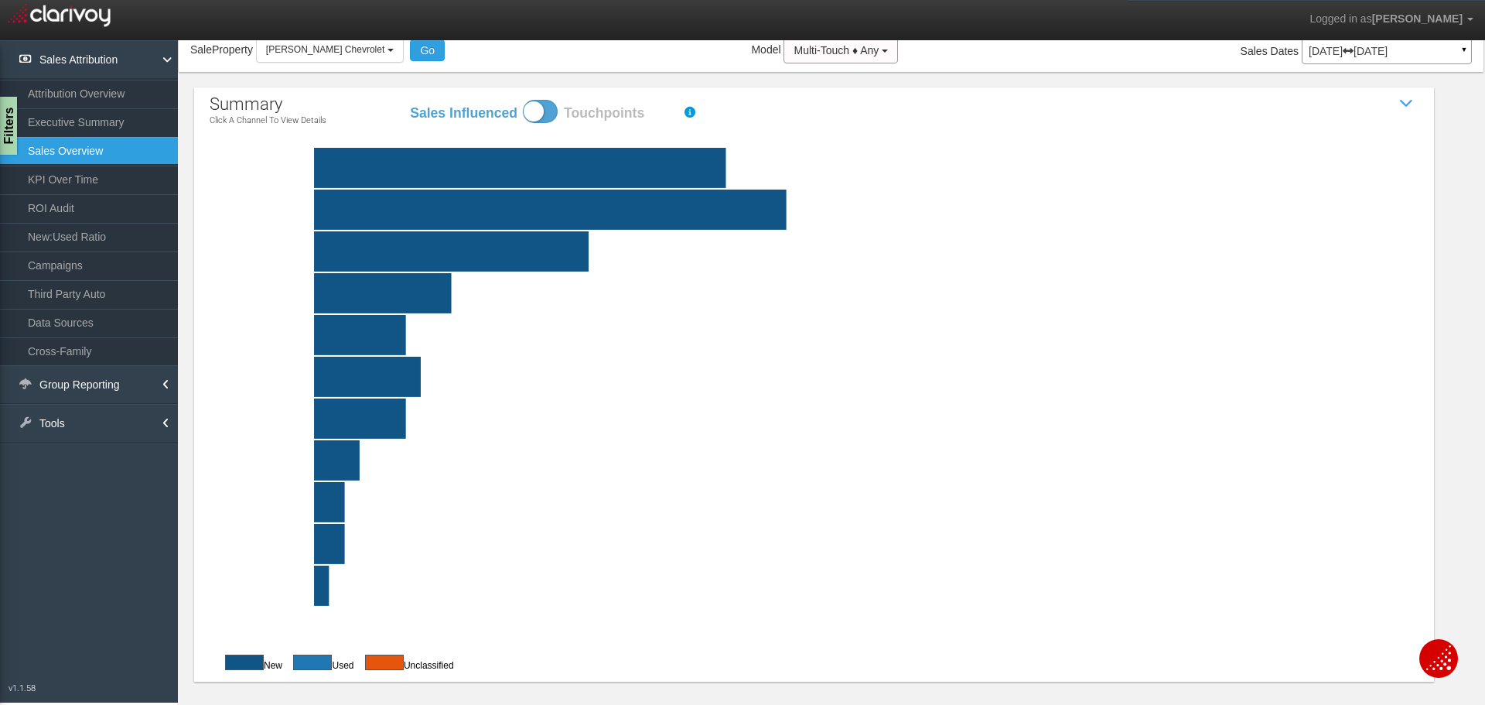
click at [399, 167] on rect at bounding box center [851, 168] width 1209 height 40
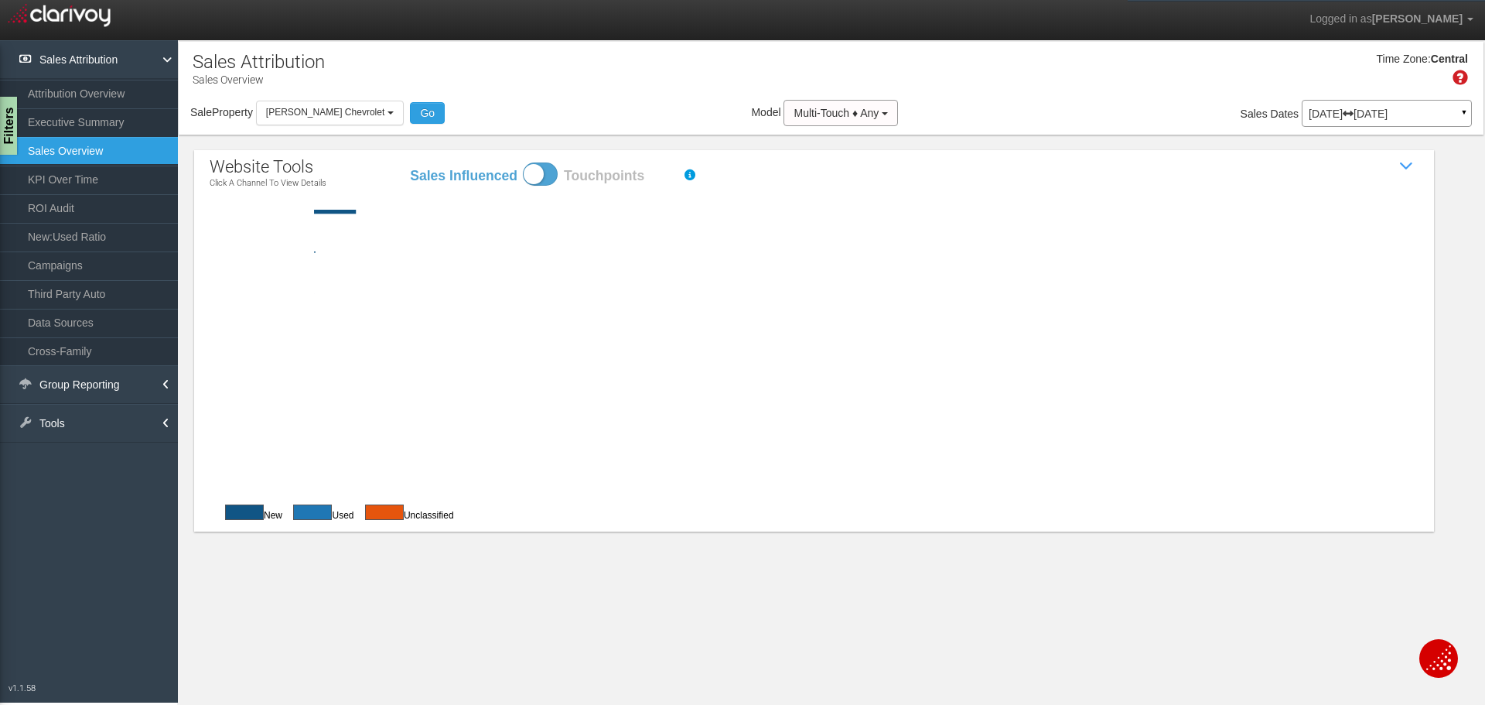
scroll to position [0, 0]
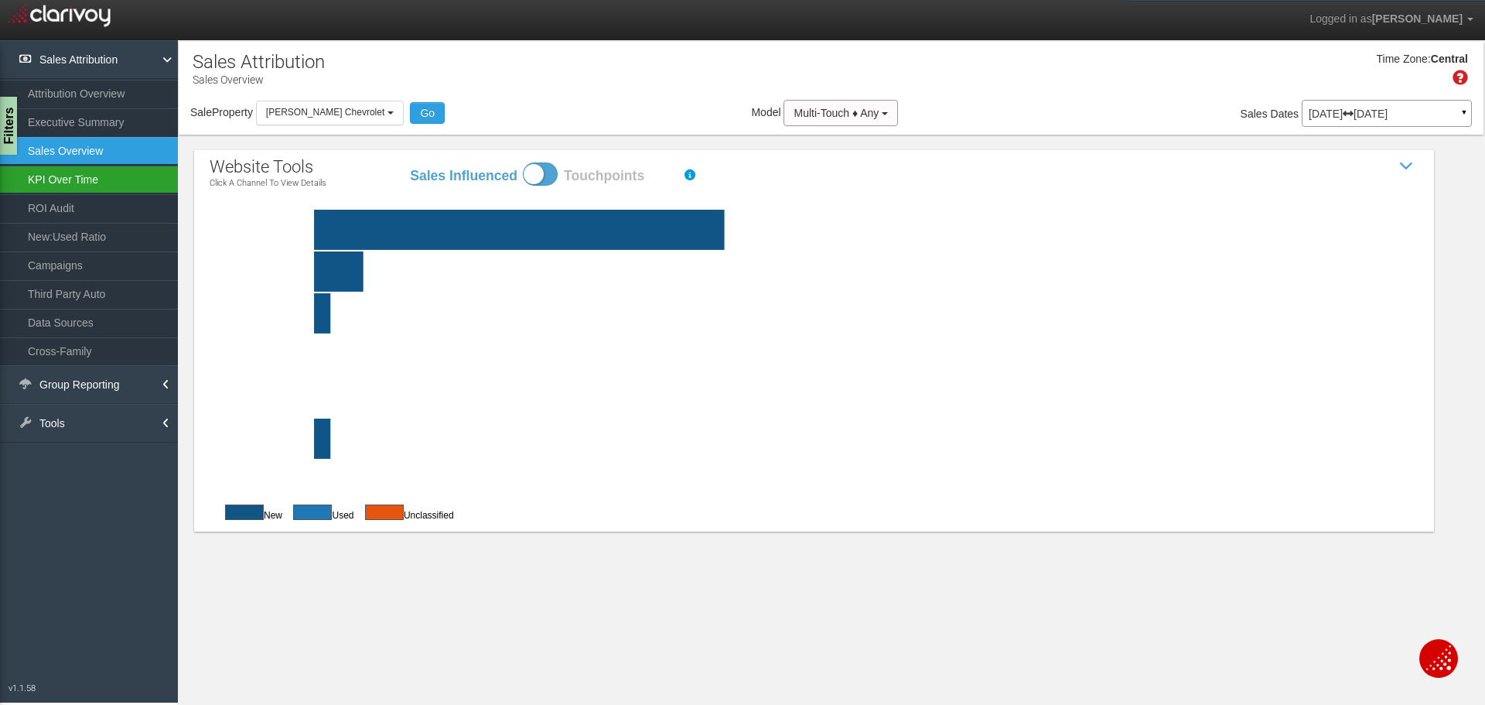
click at [91, 180] on link "KPI Over Time" at bounding box center [89, 180] width 178 height 28
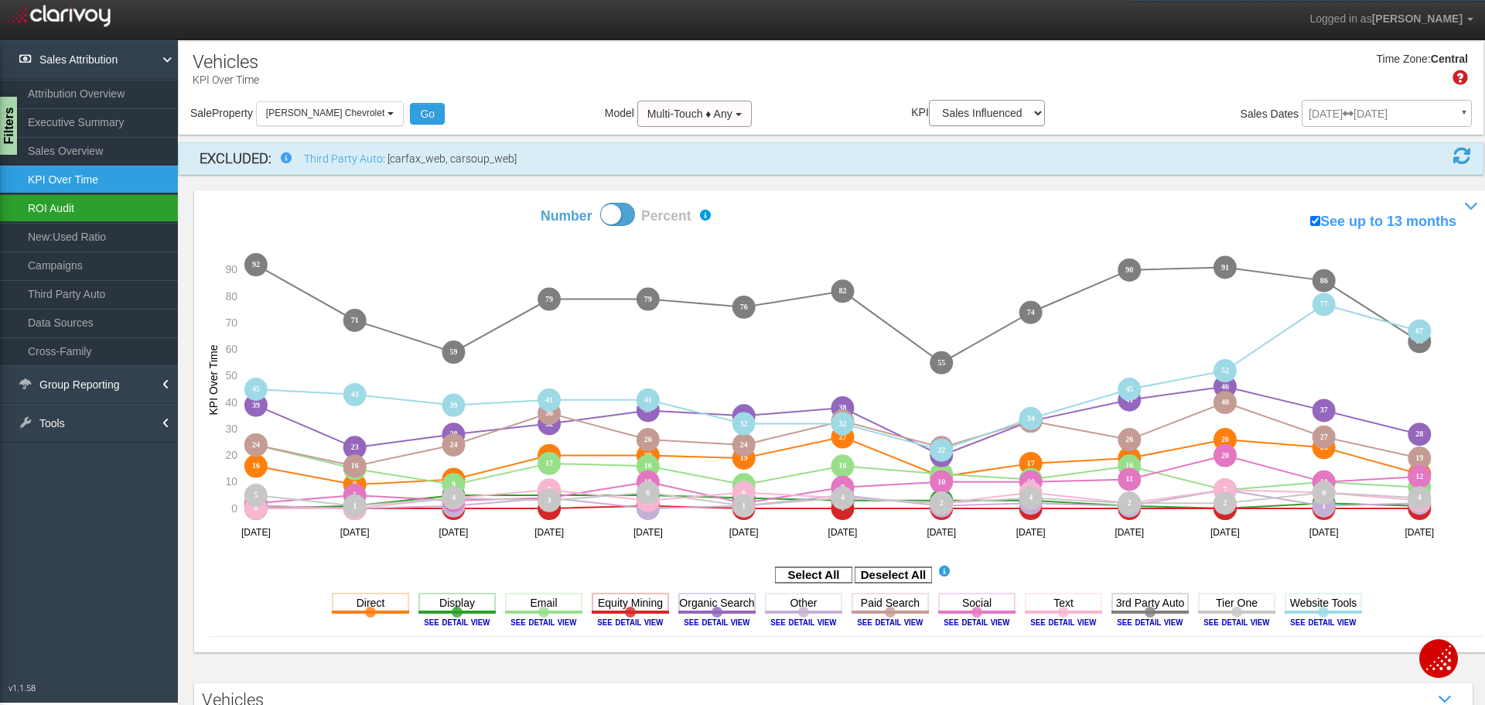
click at [92, 210] on link "ROI Audit" at bounding box center [89, 208] width 178 height 28
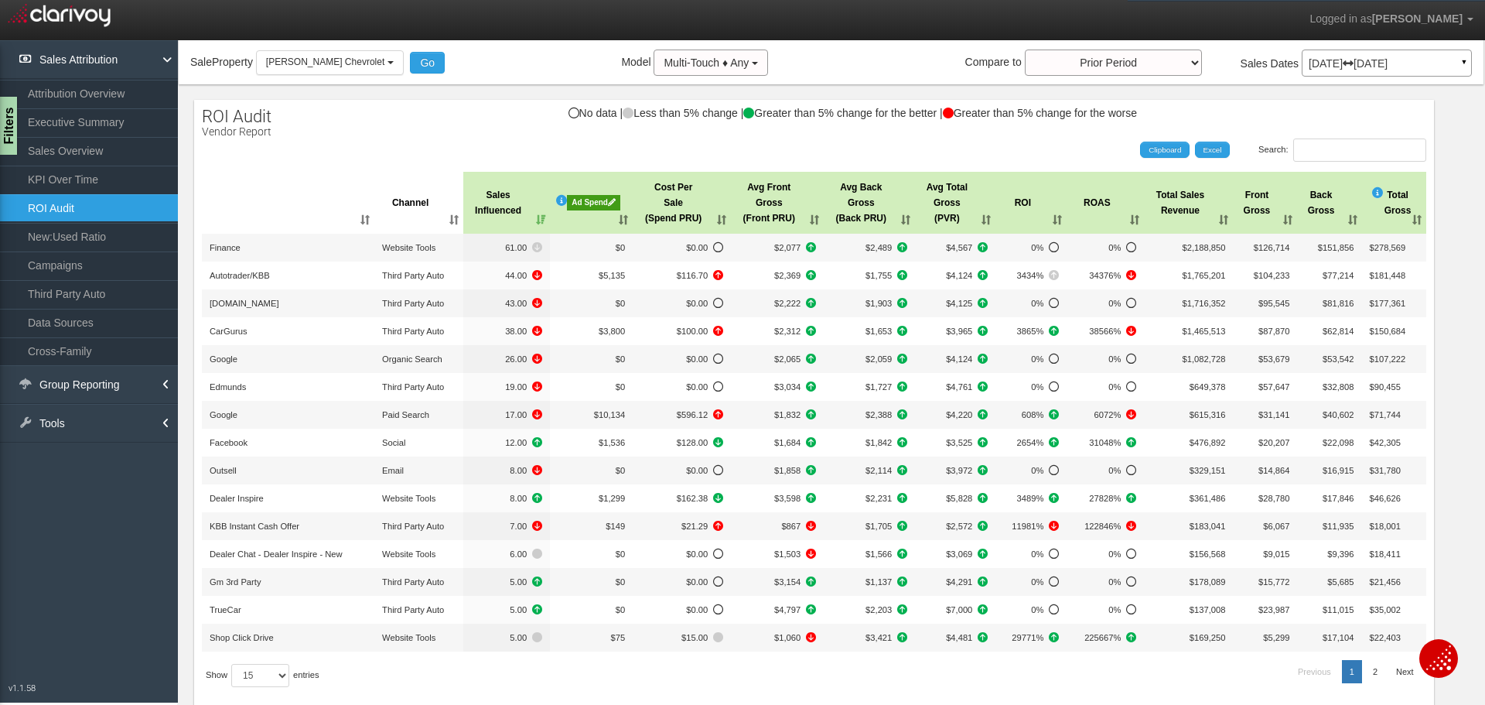
scroll to position [77, 0]
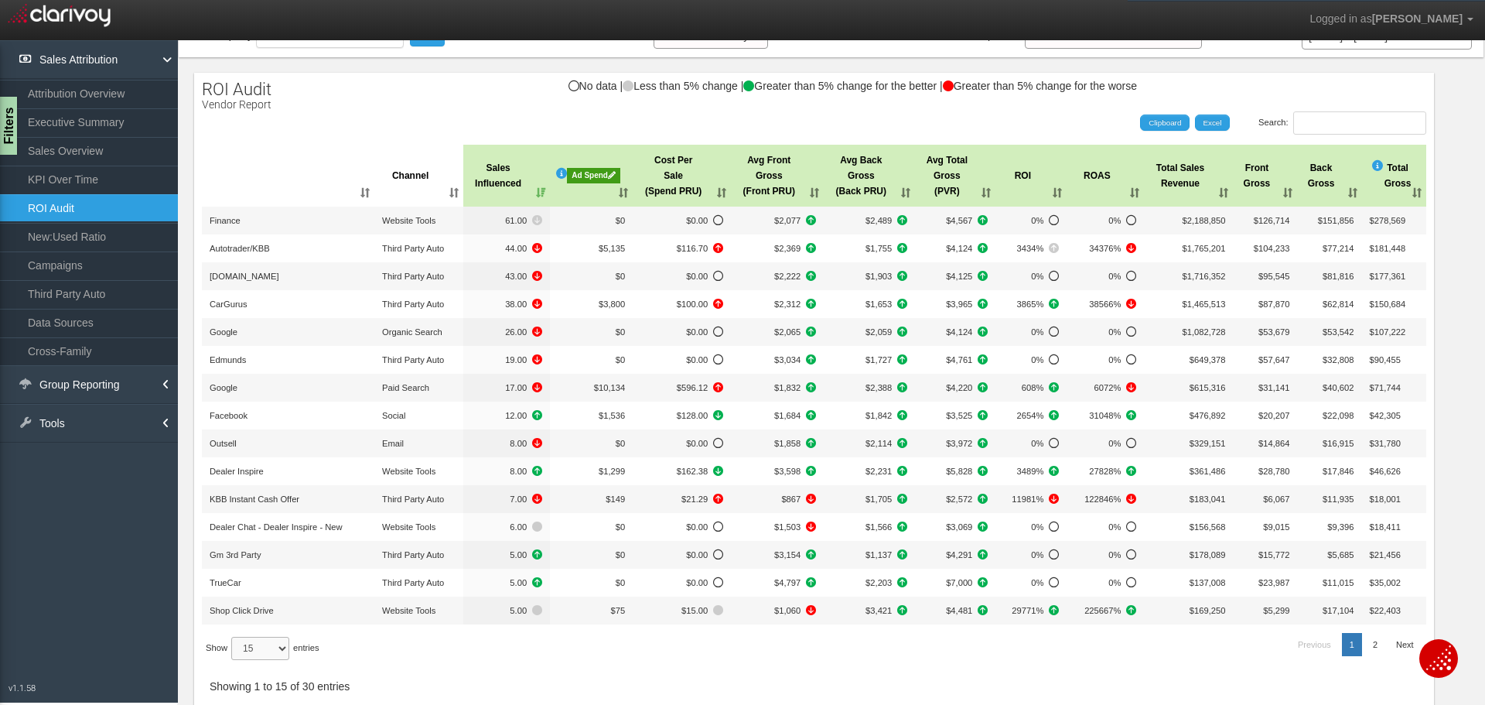
click at [268, 644] on select "15 30 50 All" at bounding box center [260, 648] width 58 height 23
select select "30"
click at [234, 660] on select "15 30 50 All" at bounding box center [260, 648] width 58 height 23
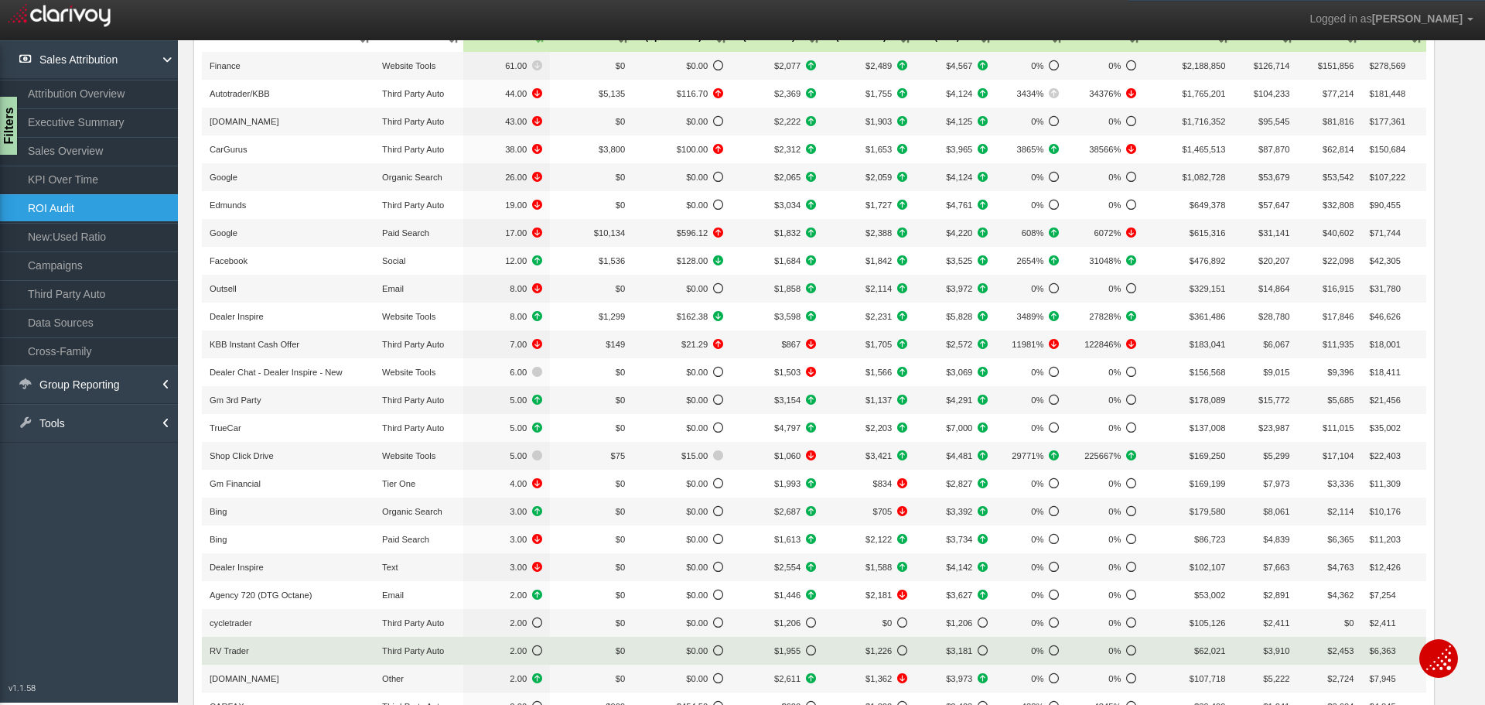
scroll to position [155, 0]
